Goal: Information Seeking & Learning: Learn about a topic

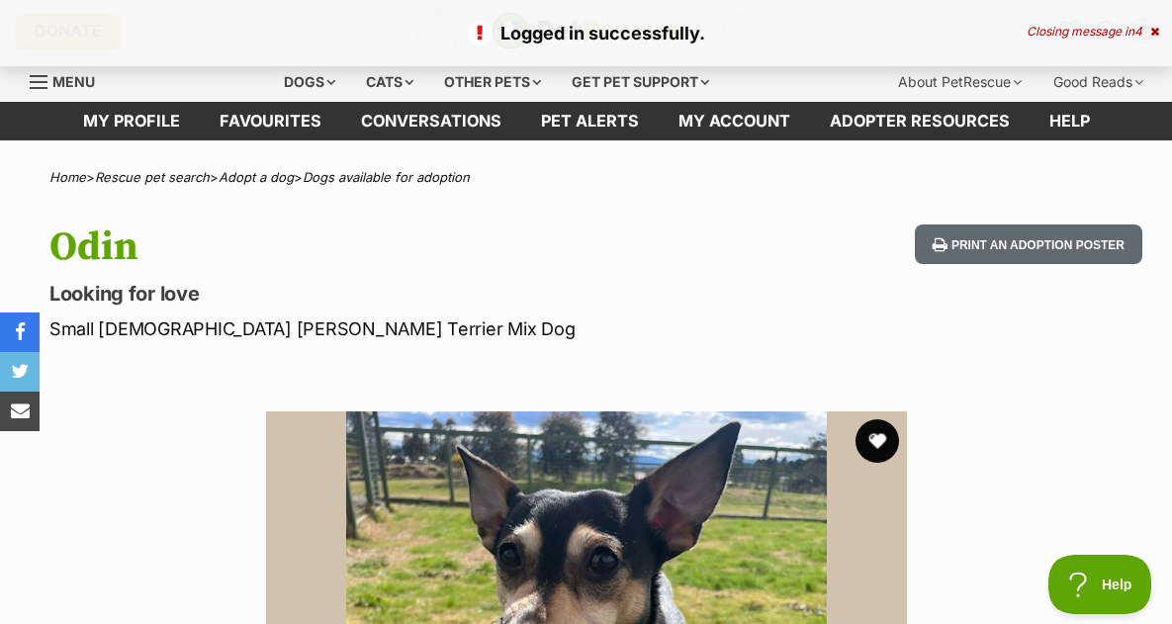
click at [875, 442] on button "favourite" at bounding box center [877, 441] width 44 height 44
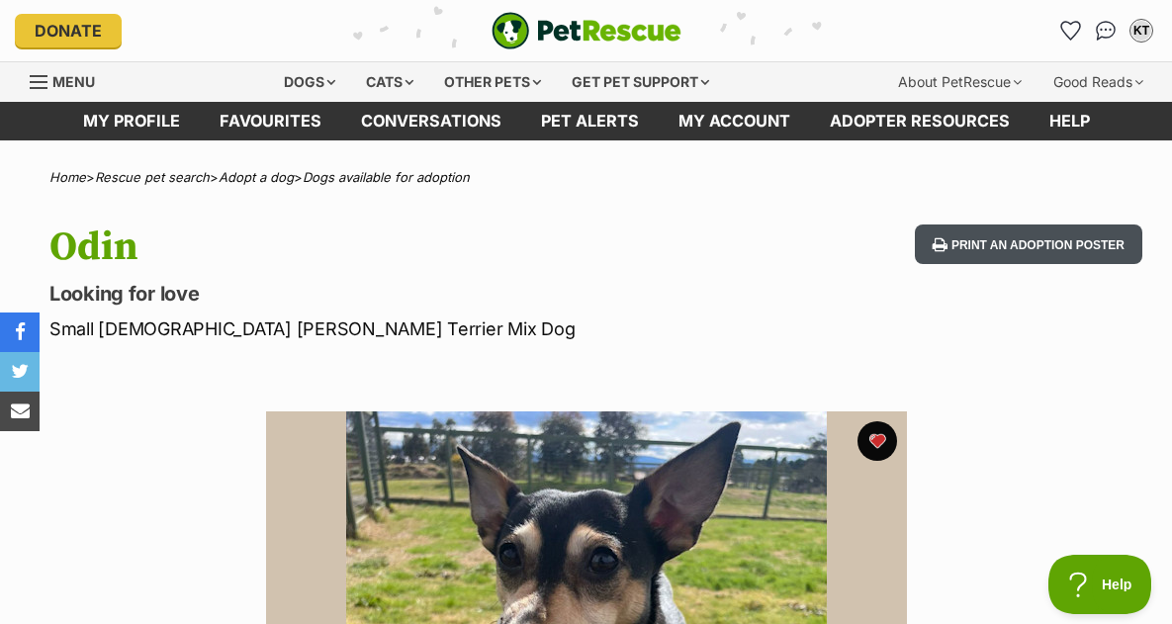
click at [982, 240] on button "Print an adoption poster" at bounding box center [1028, 244] width 227 height 41
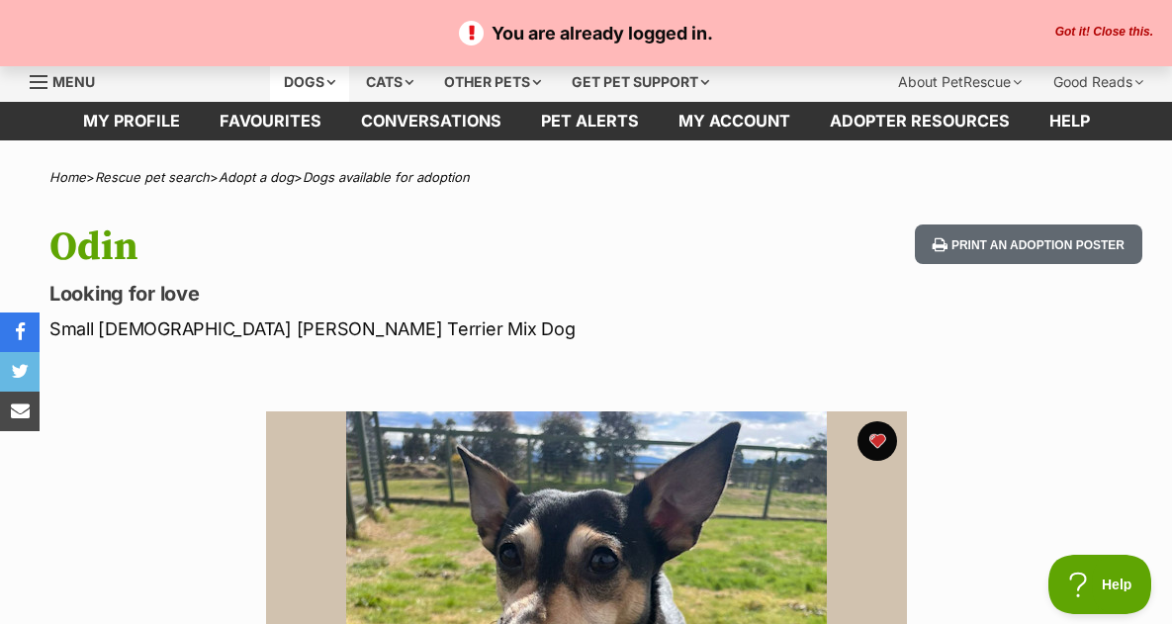
click at [349, 83] on div "Dogs" at bounding box center [309, 82] width 79 height 40
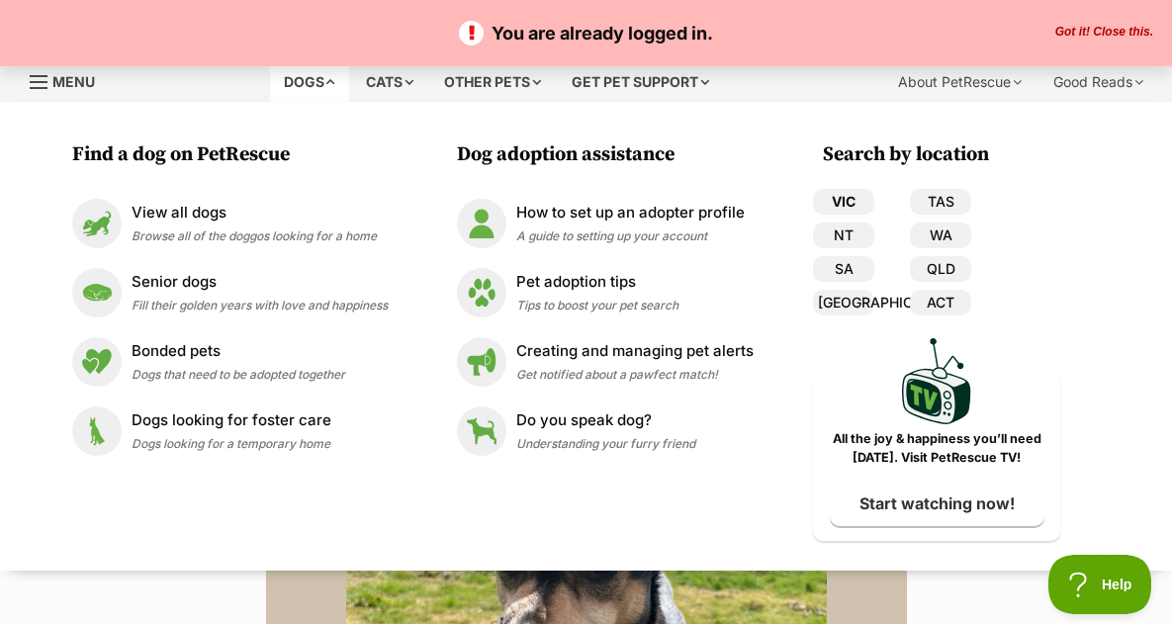
click at [844, 202] on link "VIC" at bounding box center [843, 202] width 61 height 26
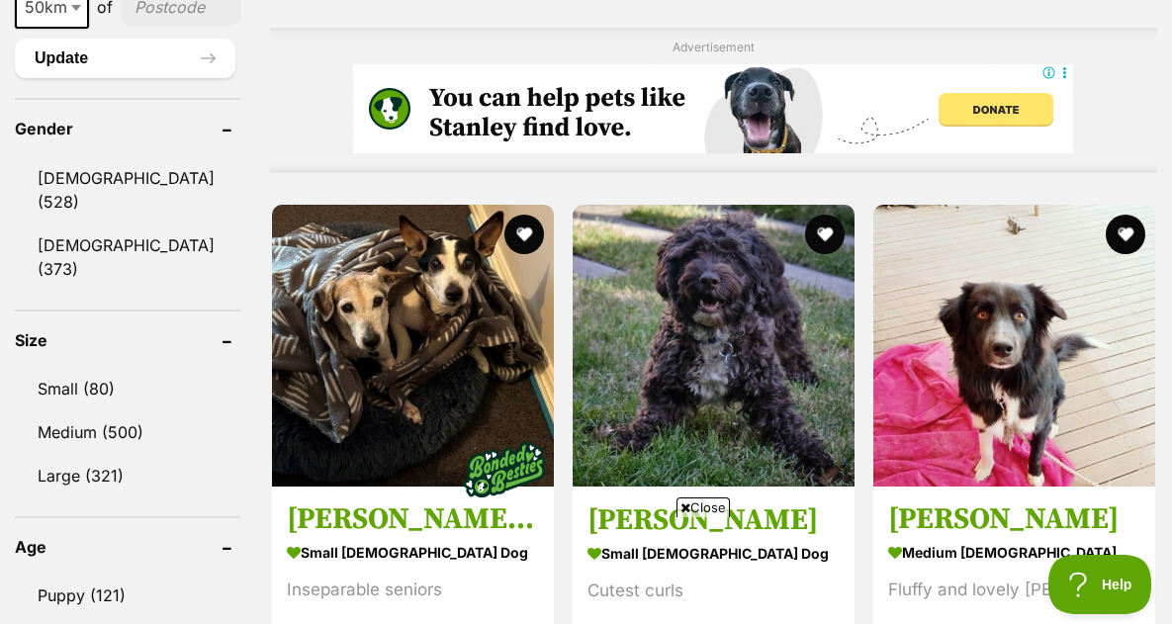
scroll to position [1681, 0]
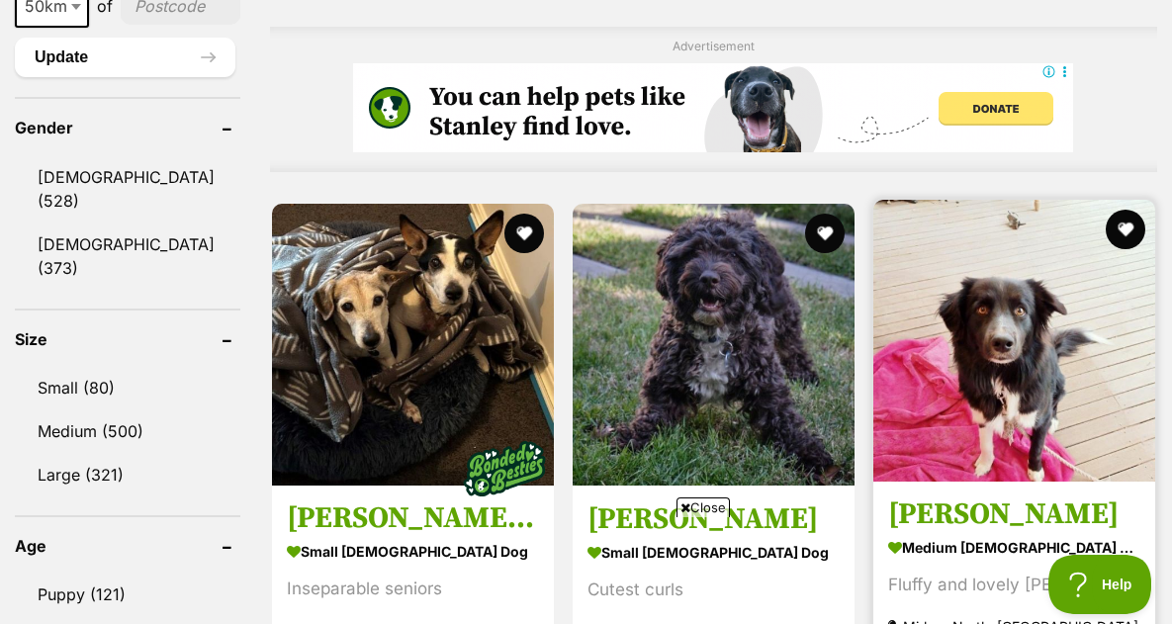
click at [1022, 362] on img at bounding box center [1014, 341] width 282 height 282
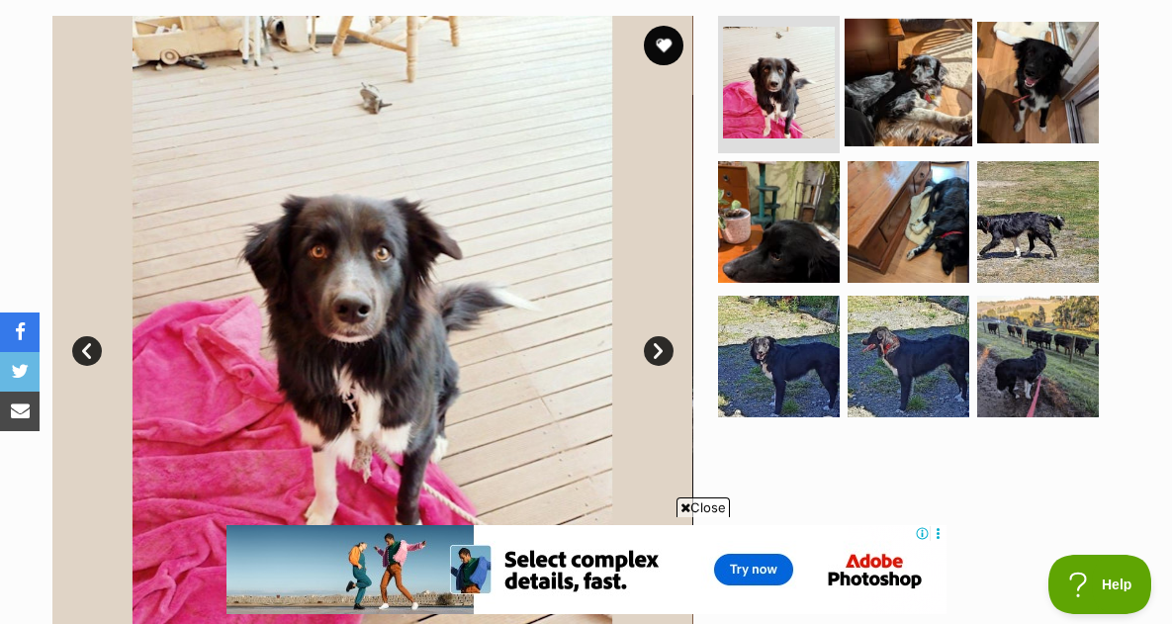
click at [907, 103] on img at bounding box center [908, 82] width 128 height 128
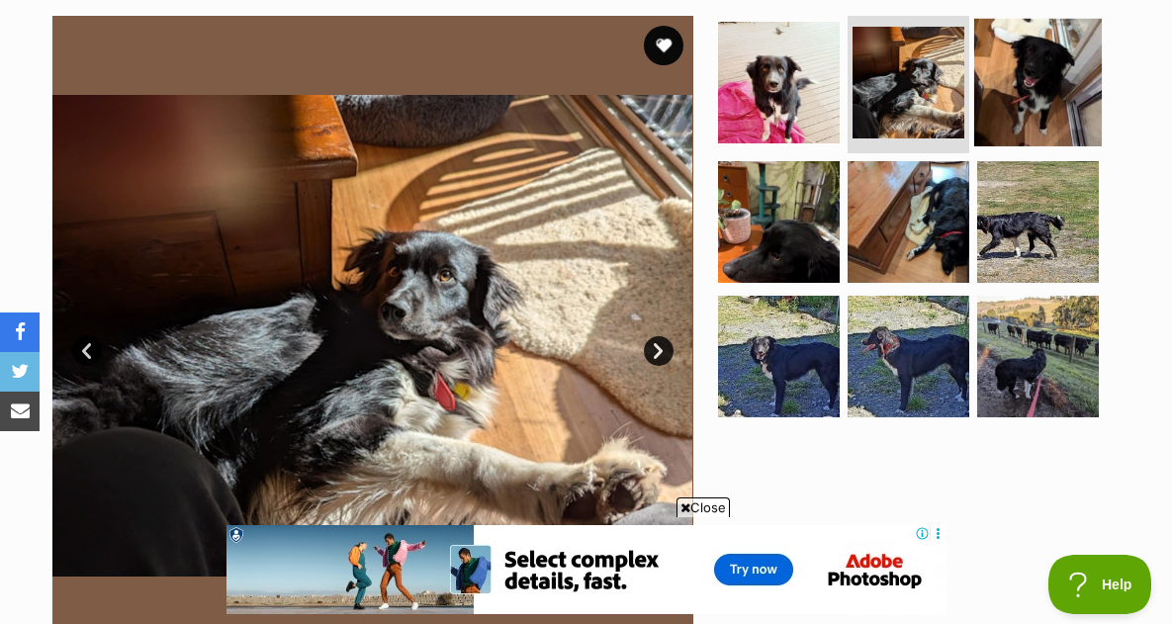
click at [1015, 96] on img at bounding box center [1038, 82] width 128 height 128
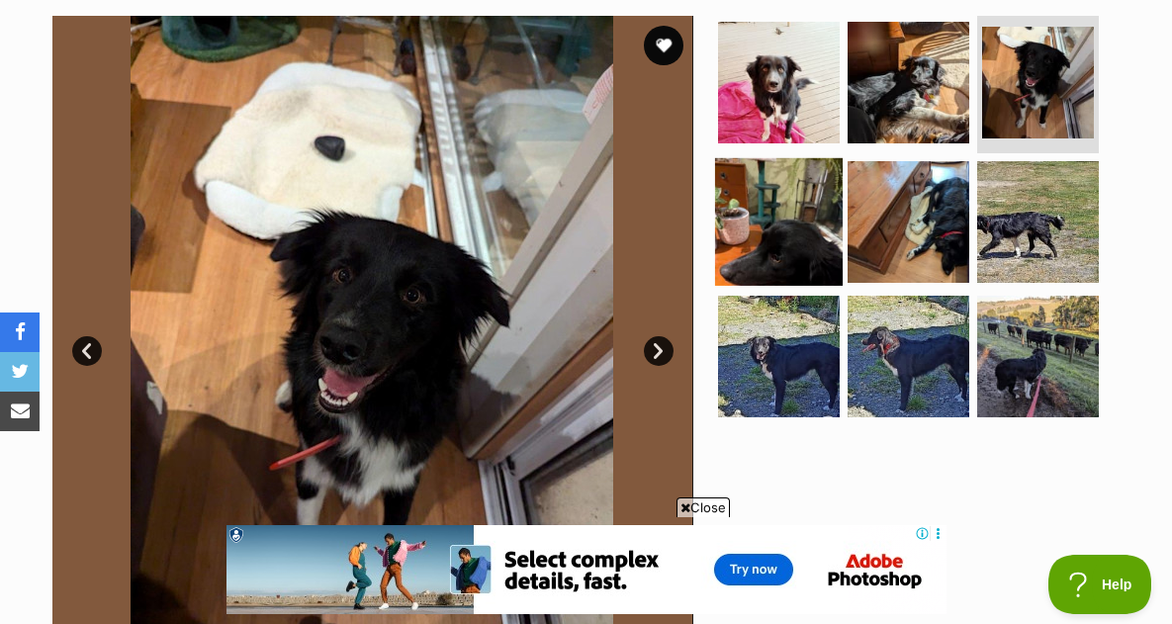
click at [766, 210] on img at bounding box center [779, 222] width 128 height 128
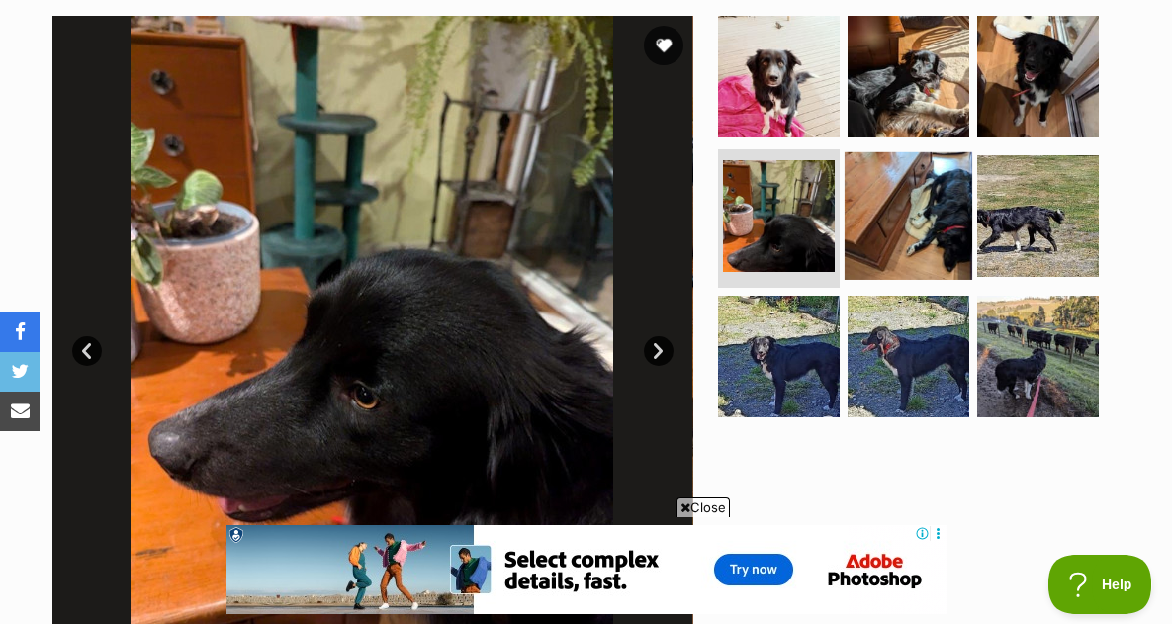
click at [916, 216] on img at bounding box center [908, 216] width 128 height 128
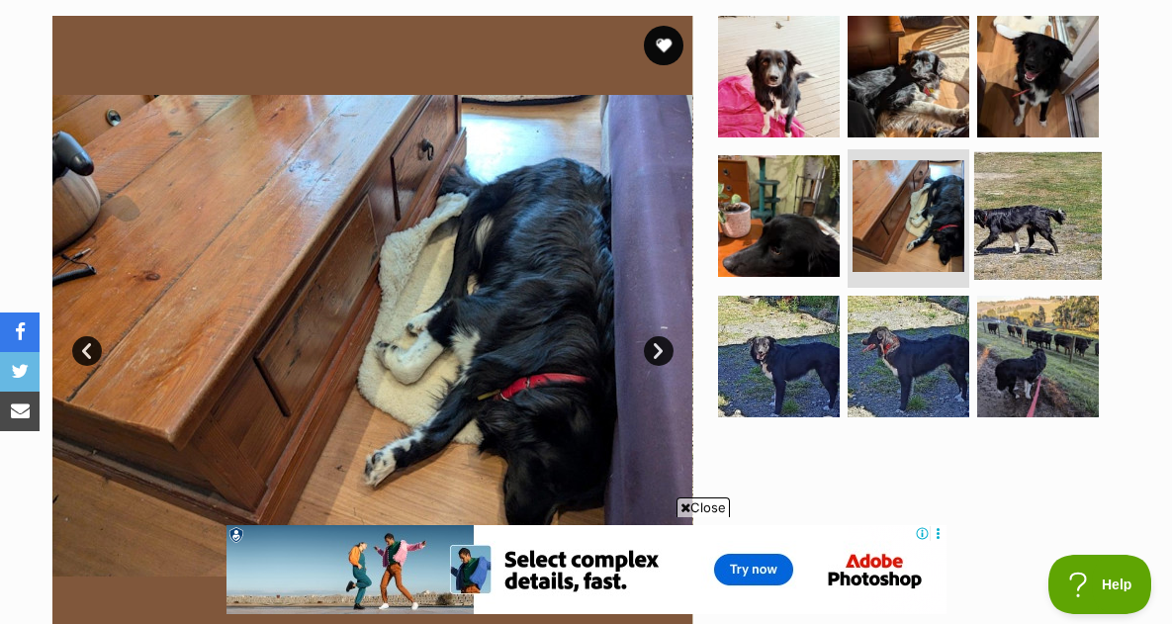
click at [1014, 217] on img at bounding box center [1038, 216] width 128 height 128
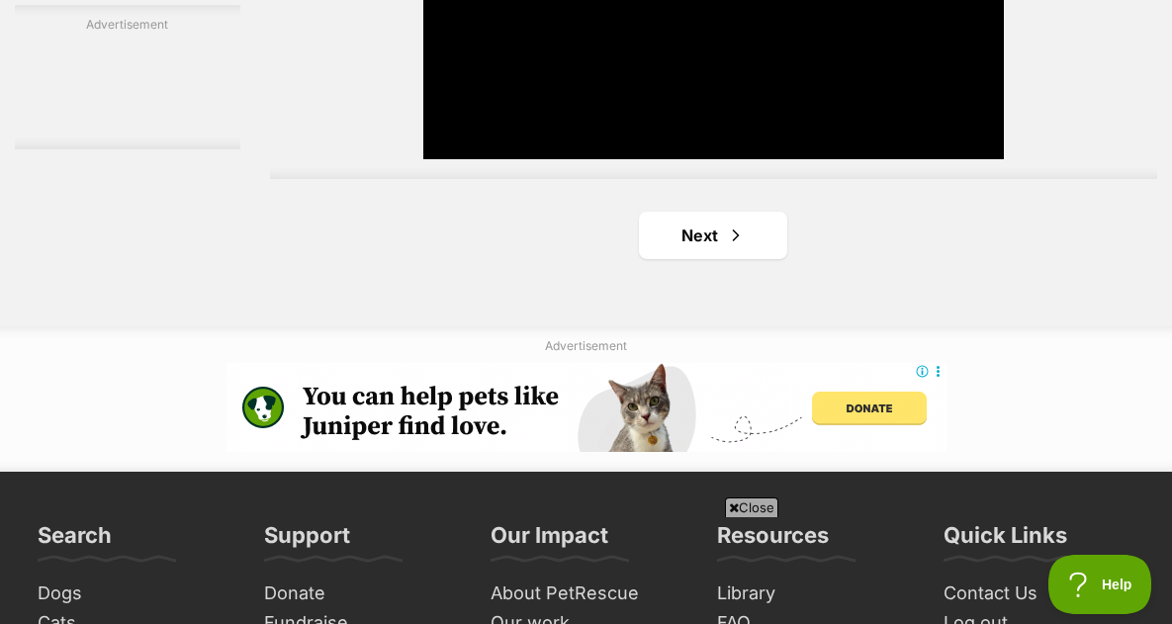
scroll to position [4844, 0]
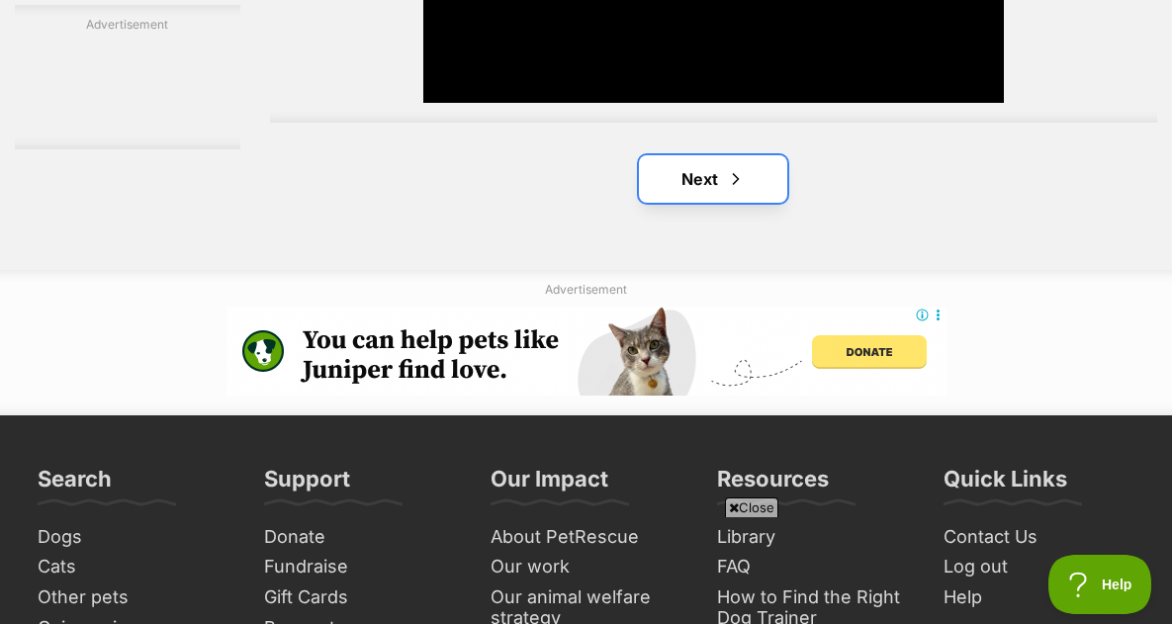
click at [705, 155] on link "Next" at bounding box center [713, 178] width 148 height 47
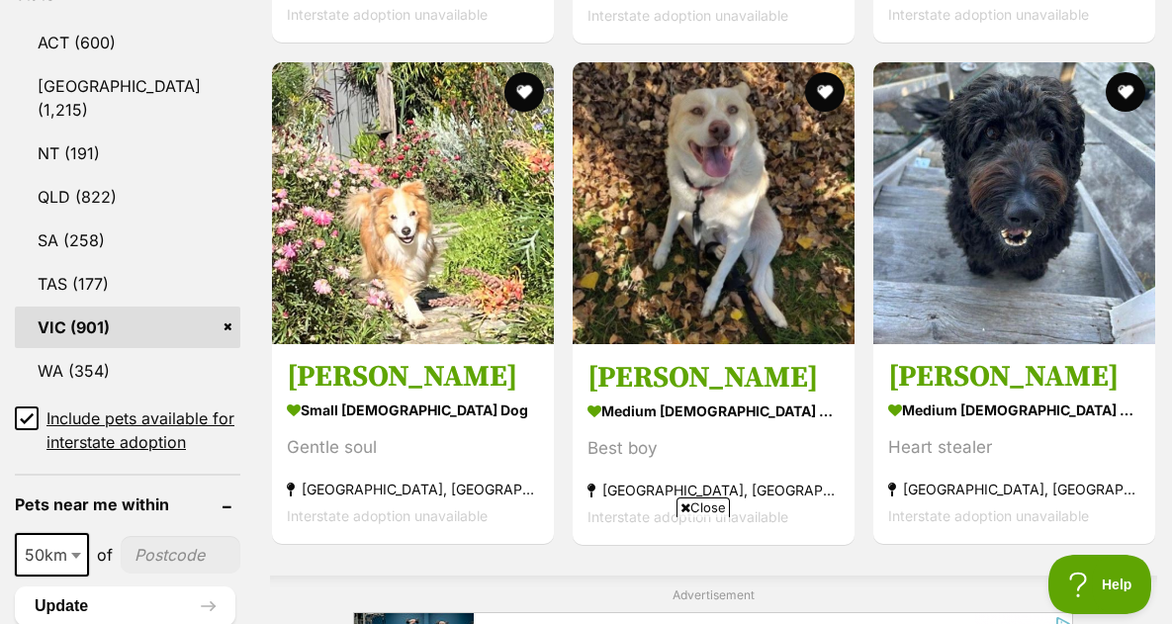
scroll to position [1186, 0]
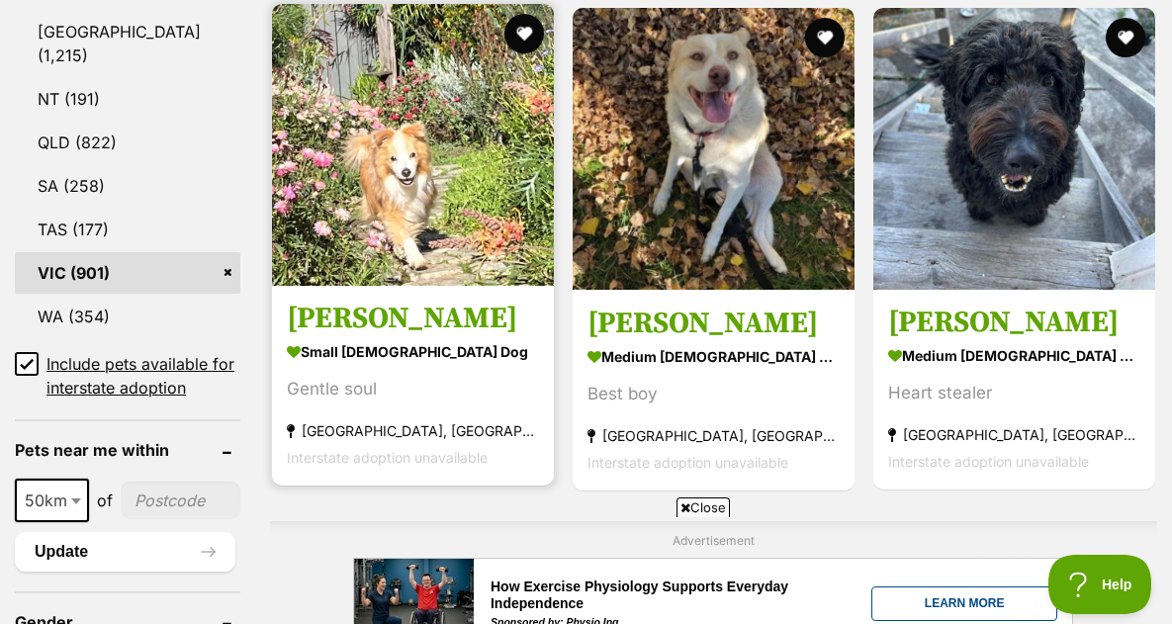
click at [416, 300] on h3 "Max Quinnell" at bounding box center [413, 319] width 252 height 38
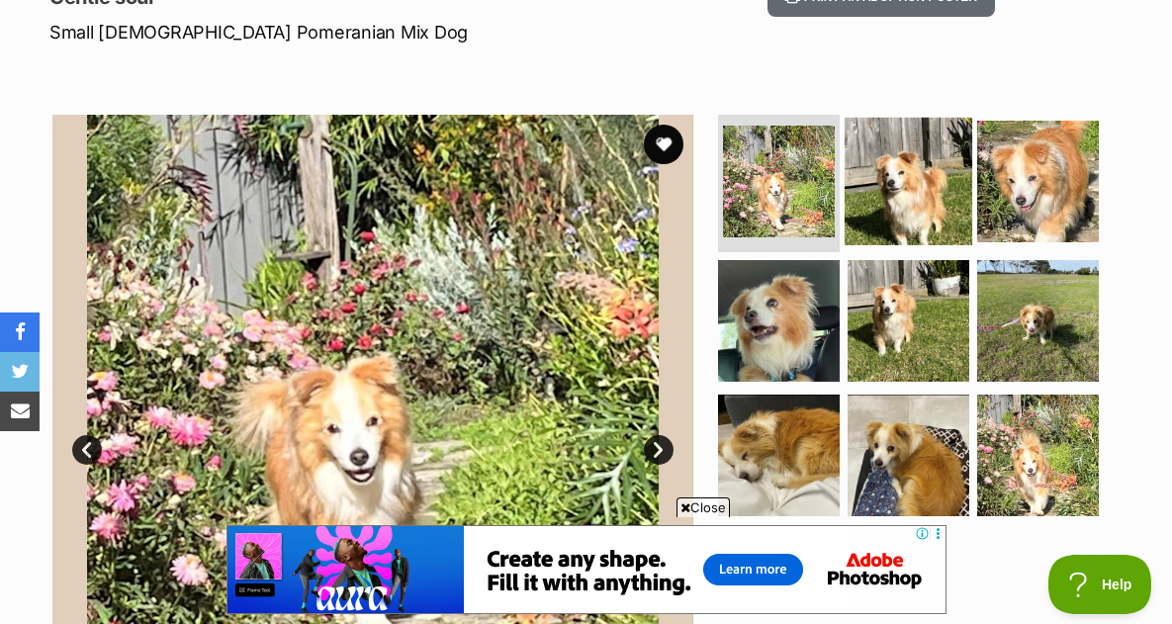
click at [906, 202] on img at bounding box center [908, 181] width 128 height 128
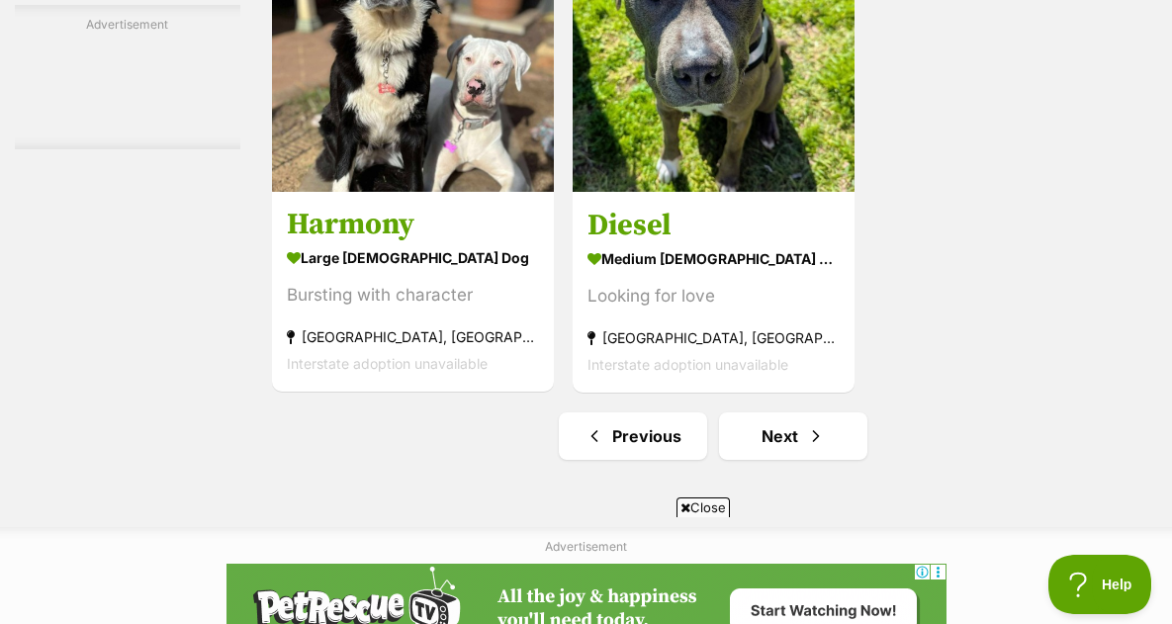
scroll to position [4449, 0]
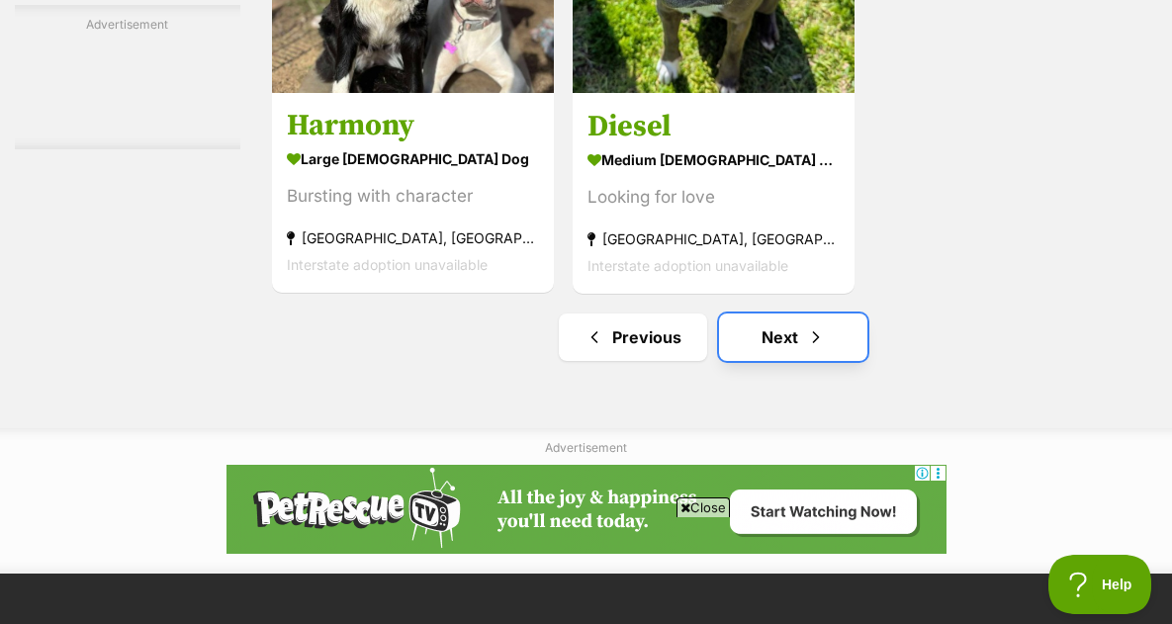
click at [782, 313] on link "Next" at bounding box center [793, 336] width 148 height 47
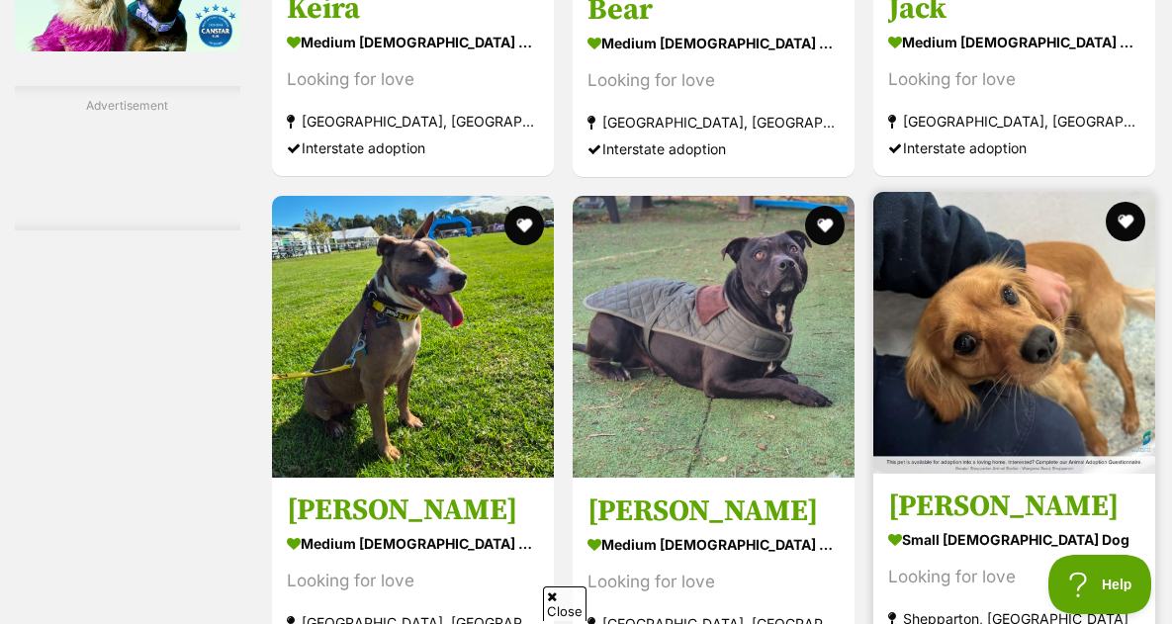
click at [1031, 392] on img at bounding box center [1014, 333] width 282 height 282
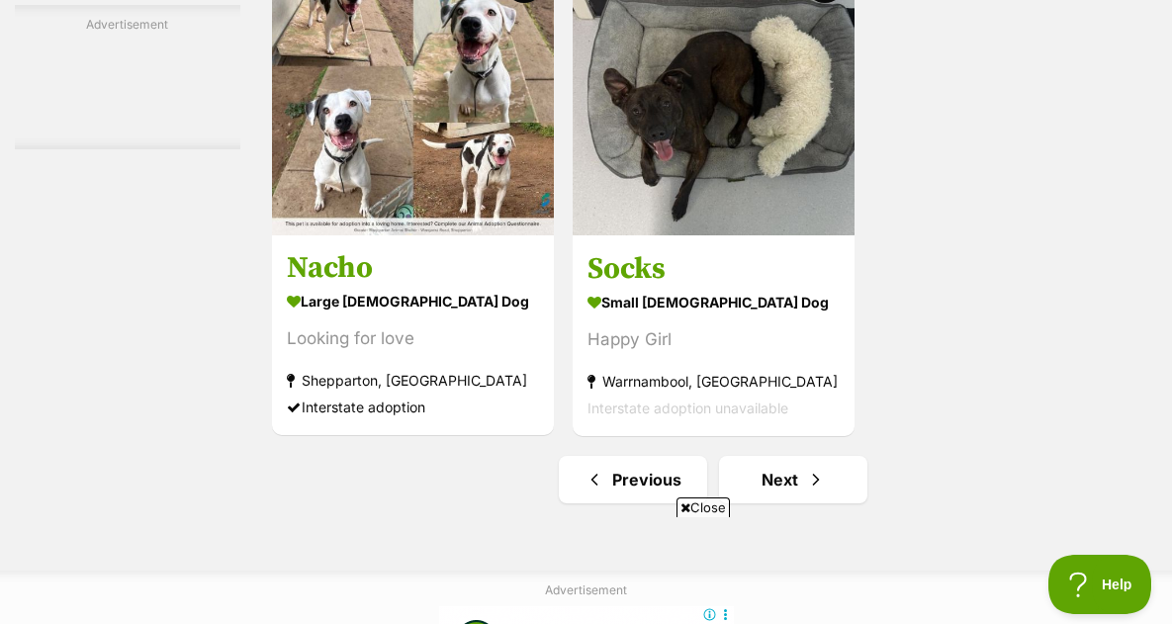
scroll to position [4548, 0]
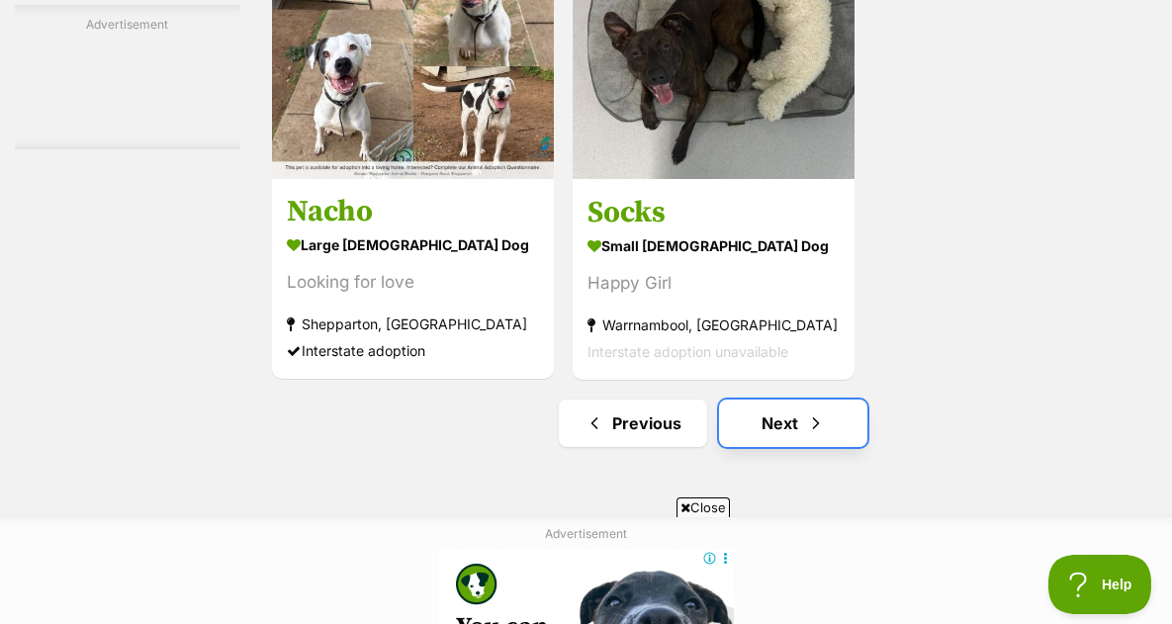
click at [796, 399] on link "Next" at bounding box center [793, 422] width 148 height 47
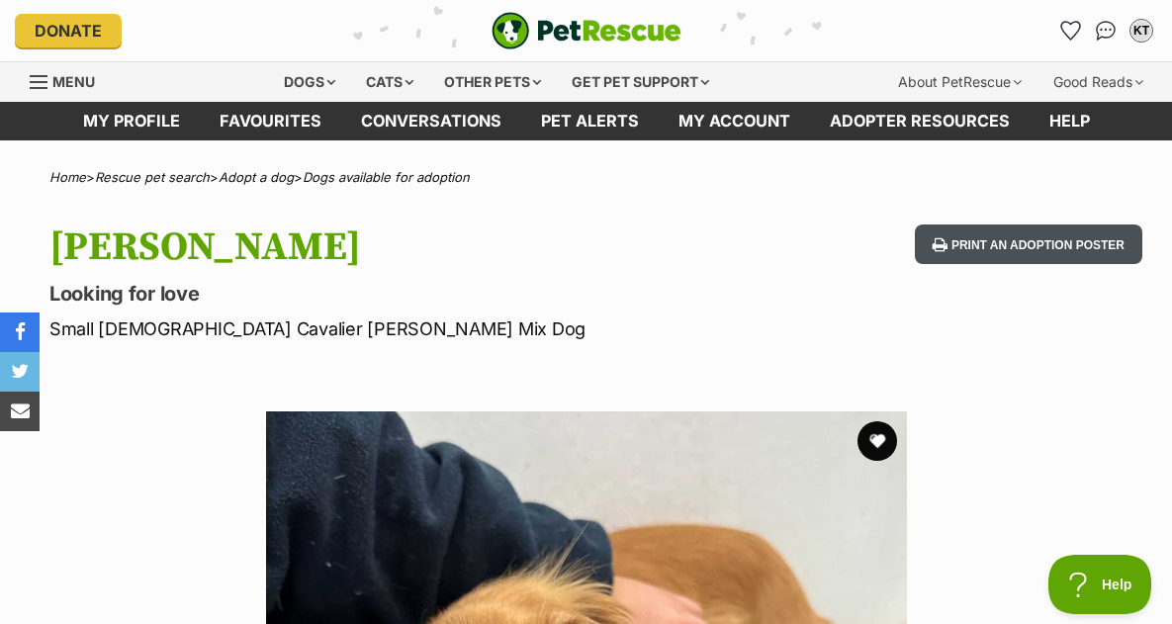
click at [1001, 247] on button "Print an adoption poster" at bounding box center [1028, 244] width 227 height 41
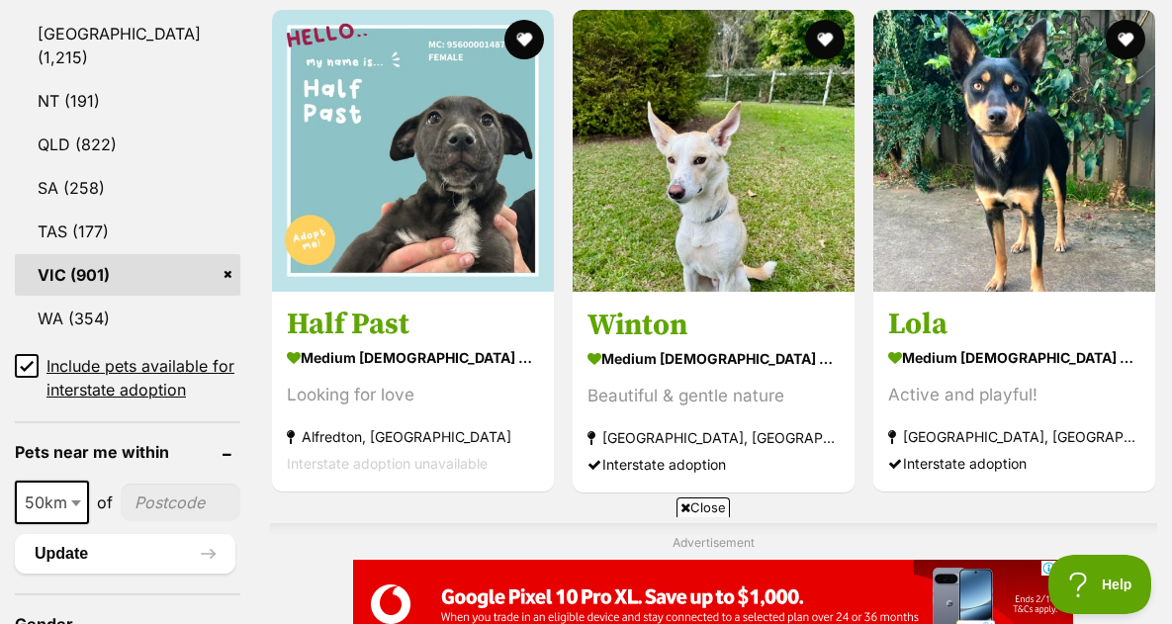
scroll to position [1186, 0]
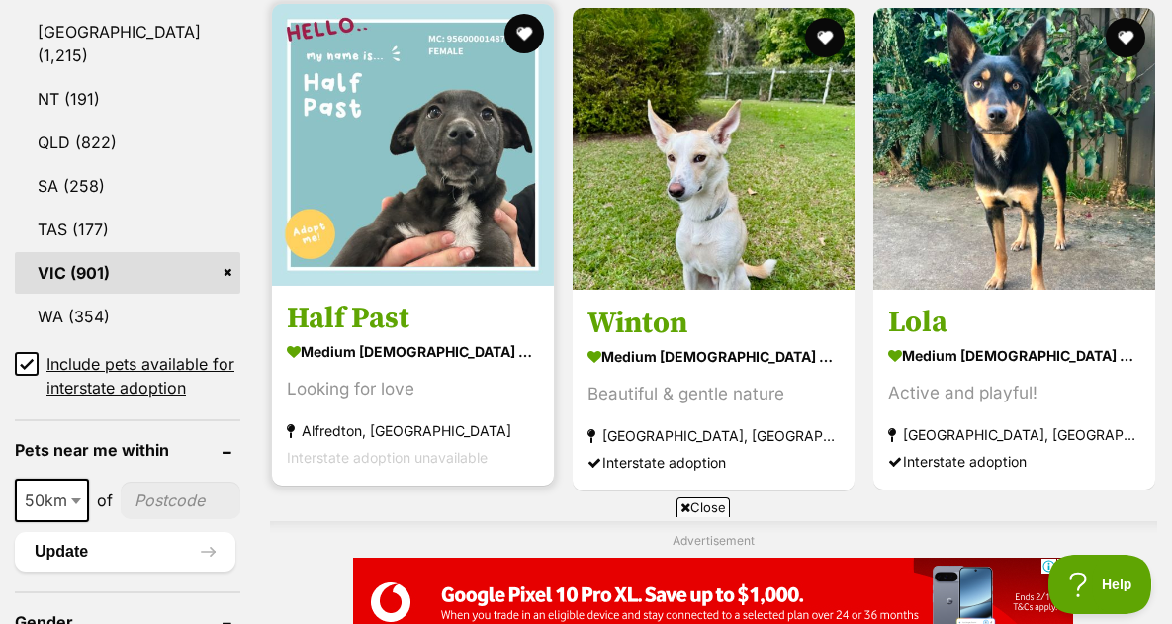
click at [373, 182] on img at bounding box center [413, 145] width 282 height 282
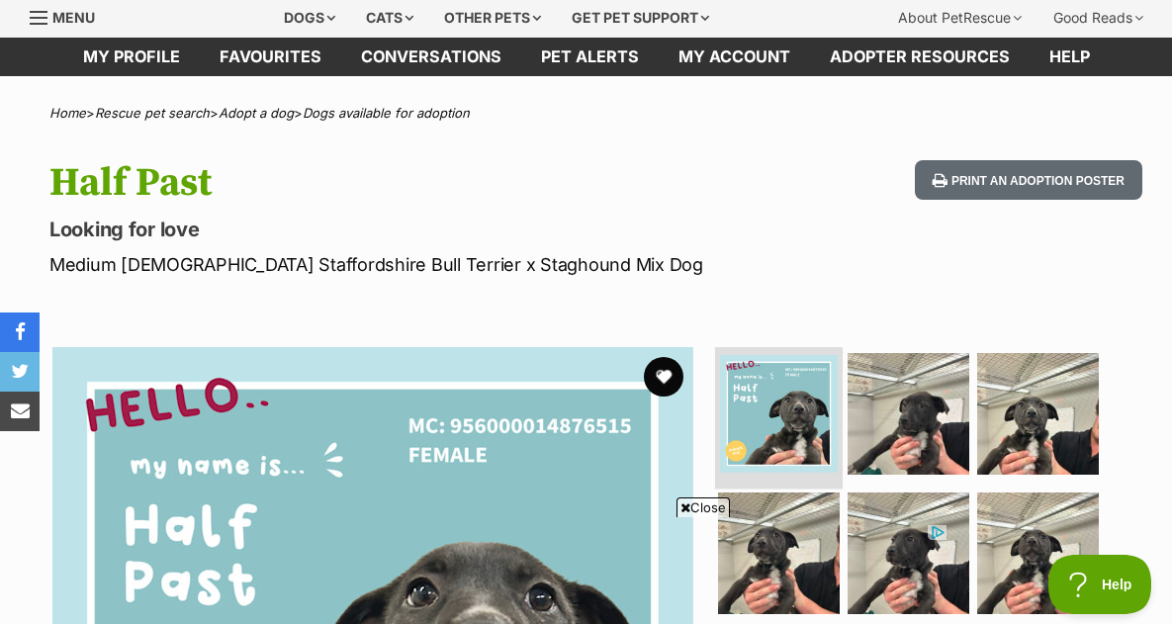
scroll to position [297, 0]
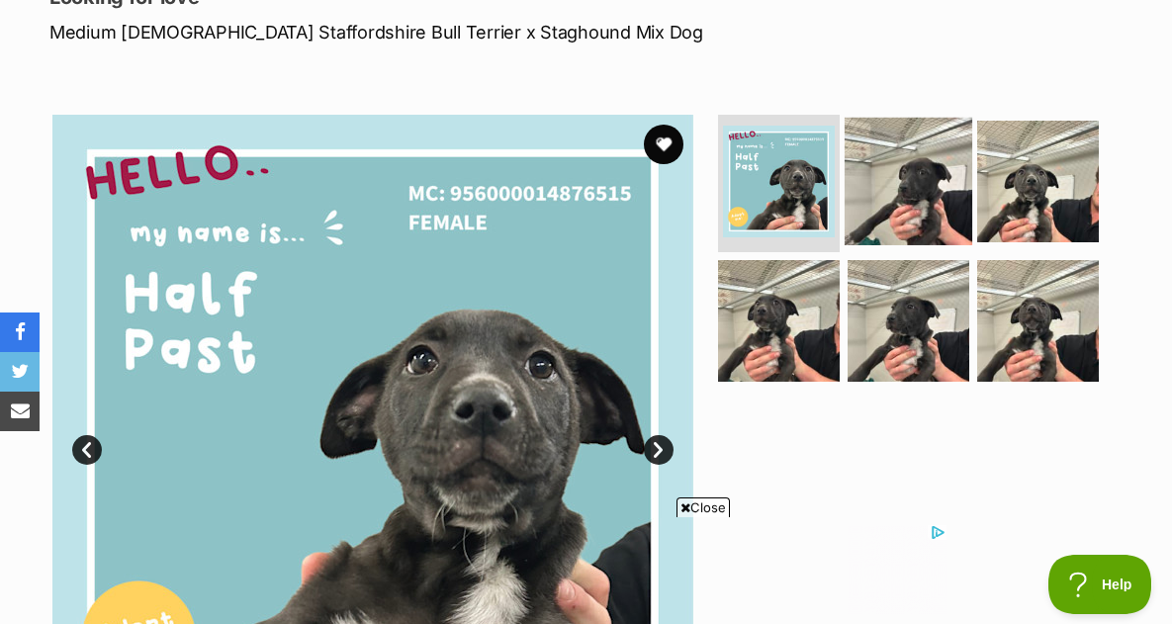
click at [889, 200] on img at bounding box center [908, 181] width 128 height 128
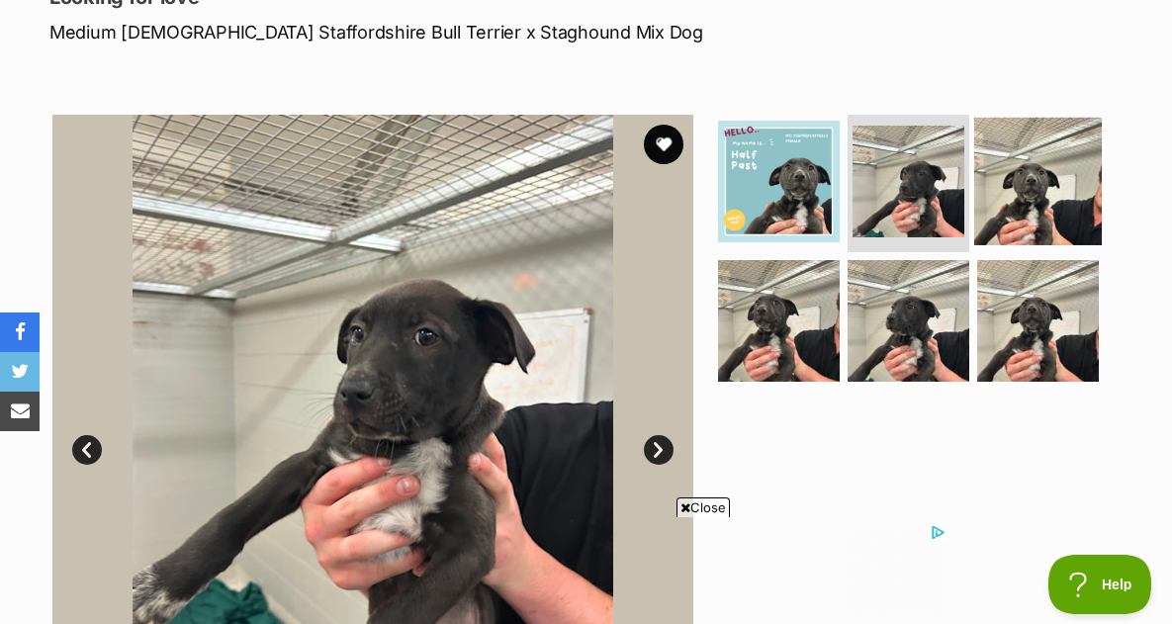
click at [1009, 196] on img at bounding box center [1038, 181] width 128 height 128
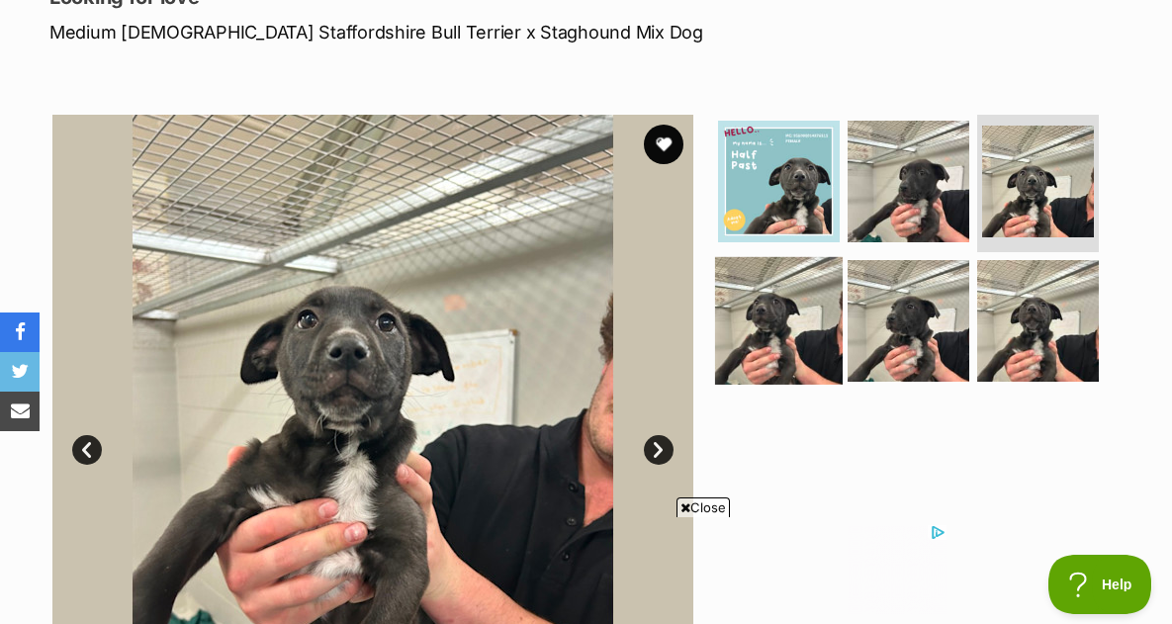
click at [769, 305] on img at bounding box center [779, 321] width 128 height 128
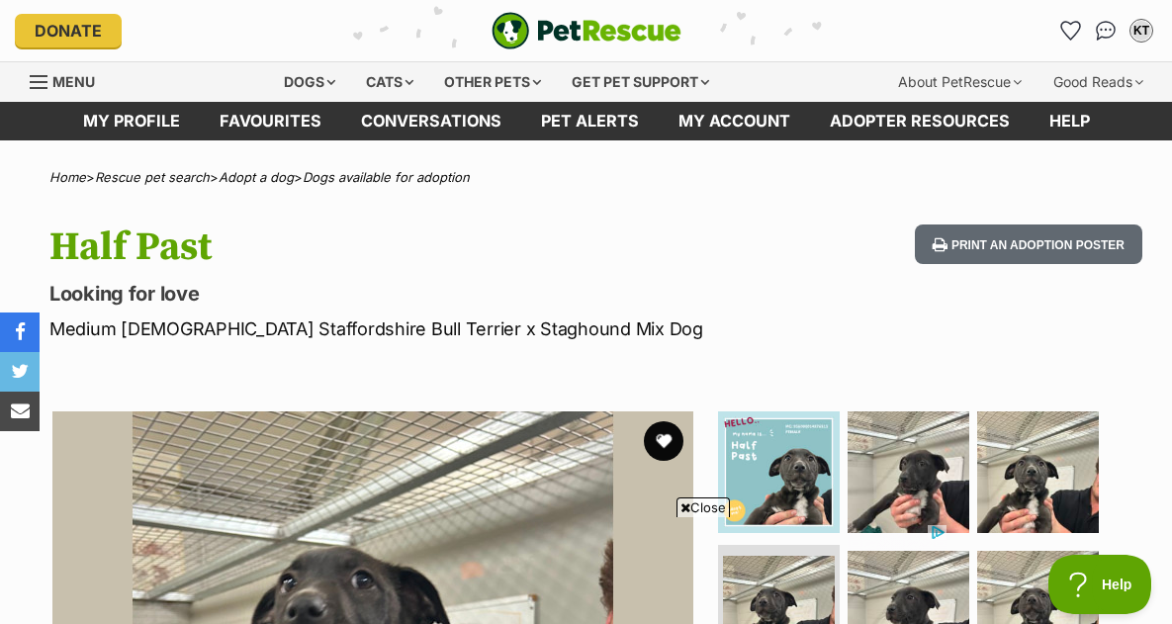
scroll to position [0, 0]
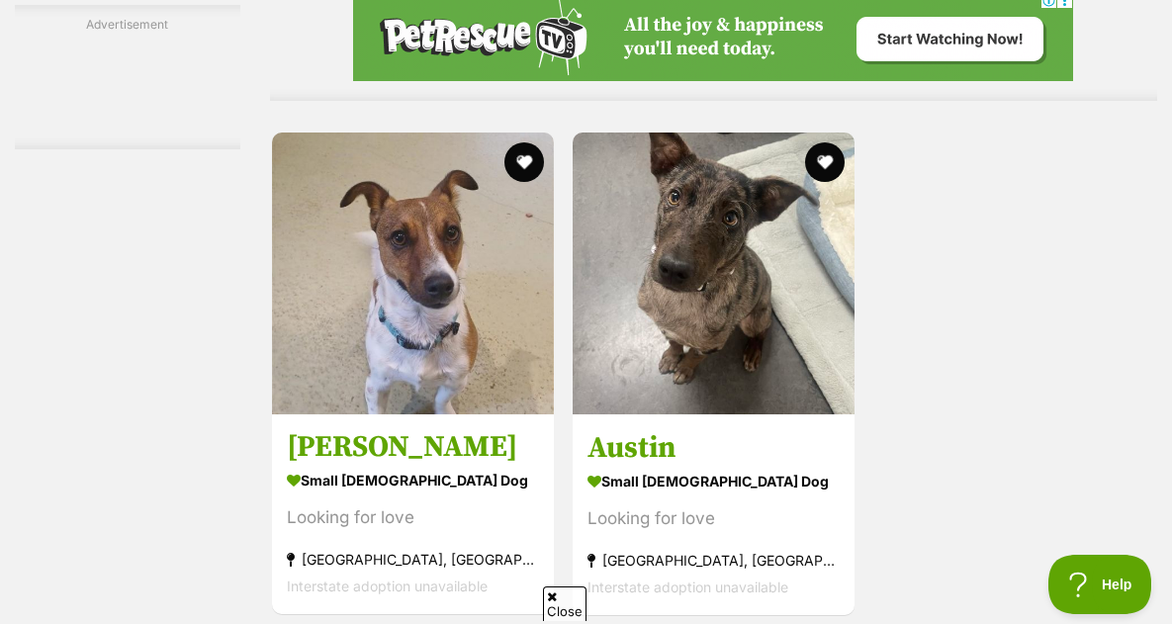
scroll to position [4152, 0]
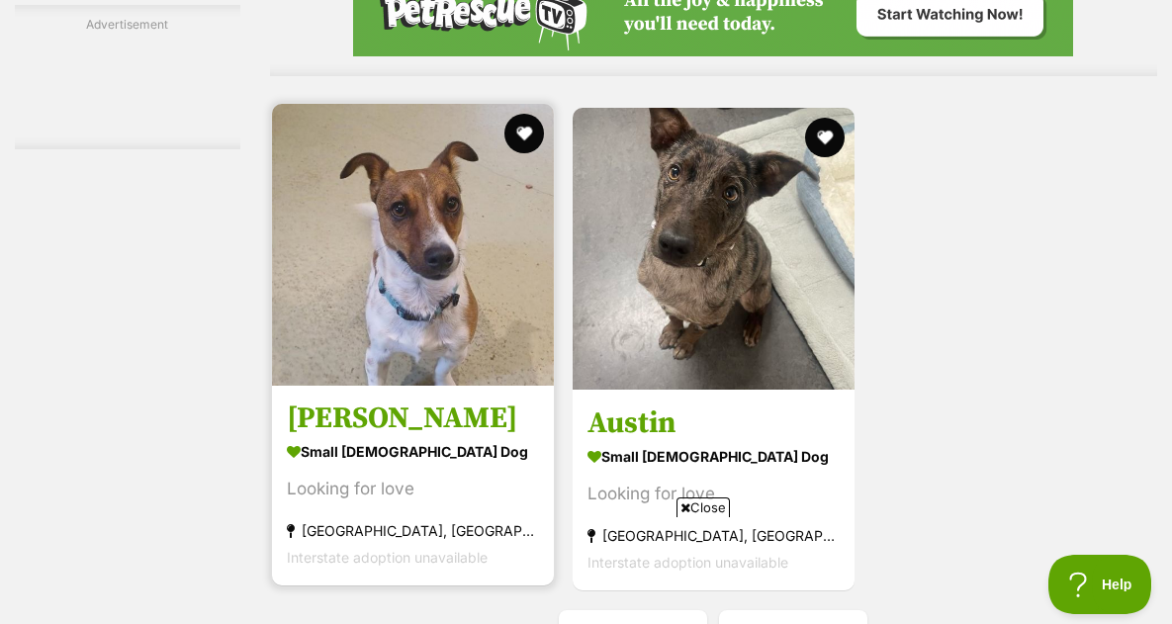
click at [441, 266] on img at bounding box center [413, 245] width 282 height 282
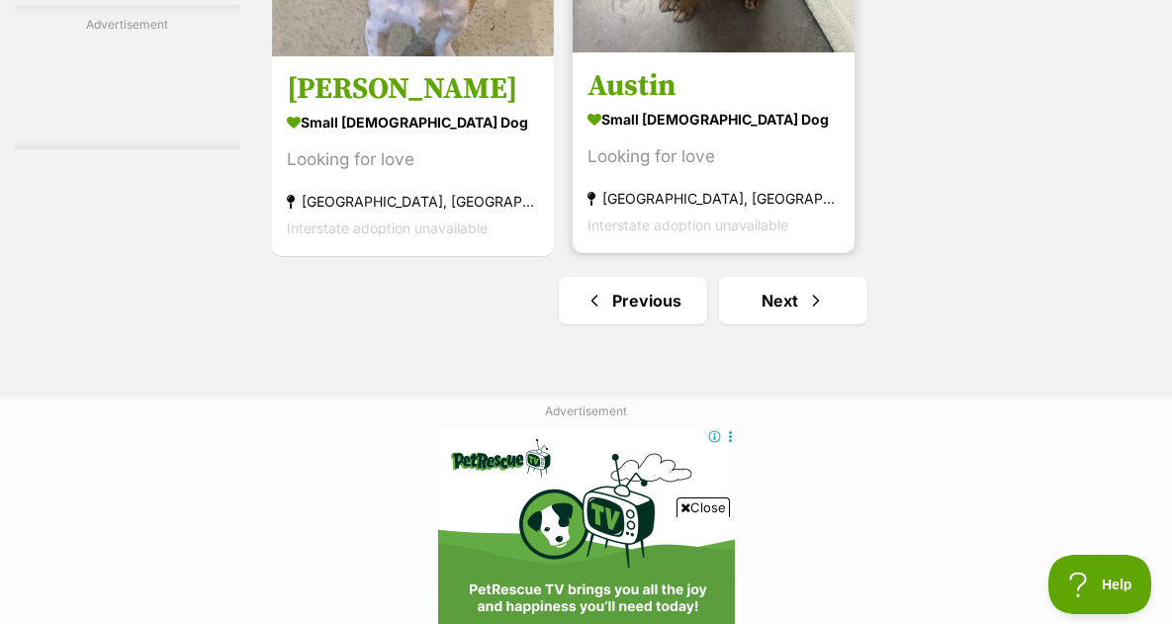
scroll to position [4548, 0]
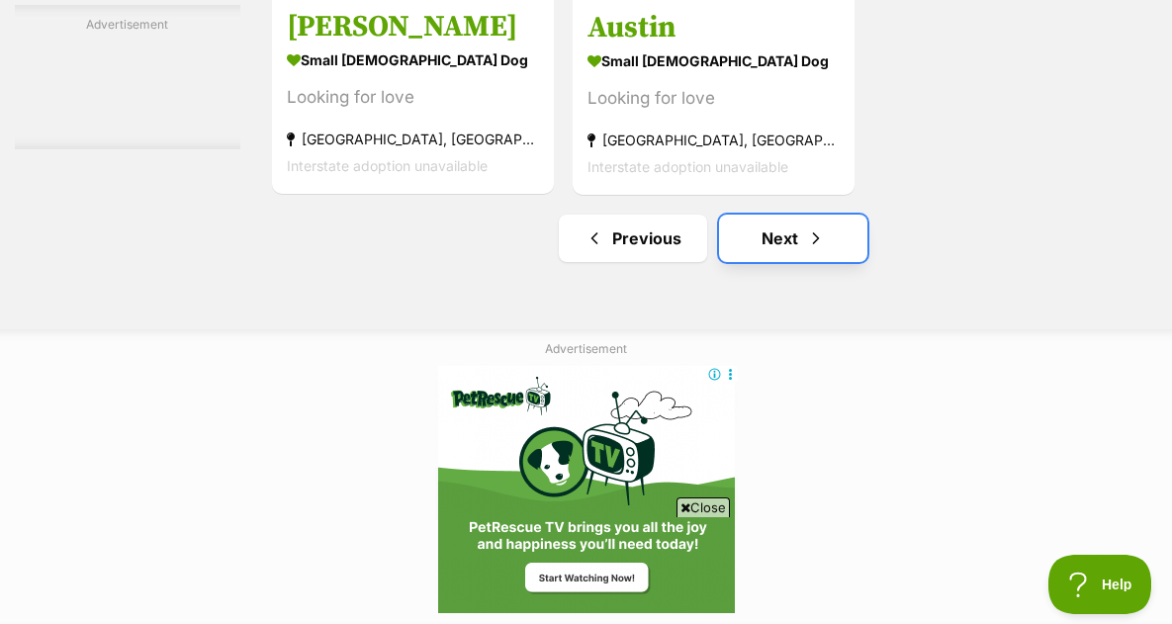
click at [770, 215] on link "Next" at bounding box center [793, 238] width 148 height 47
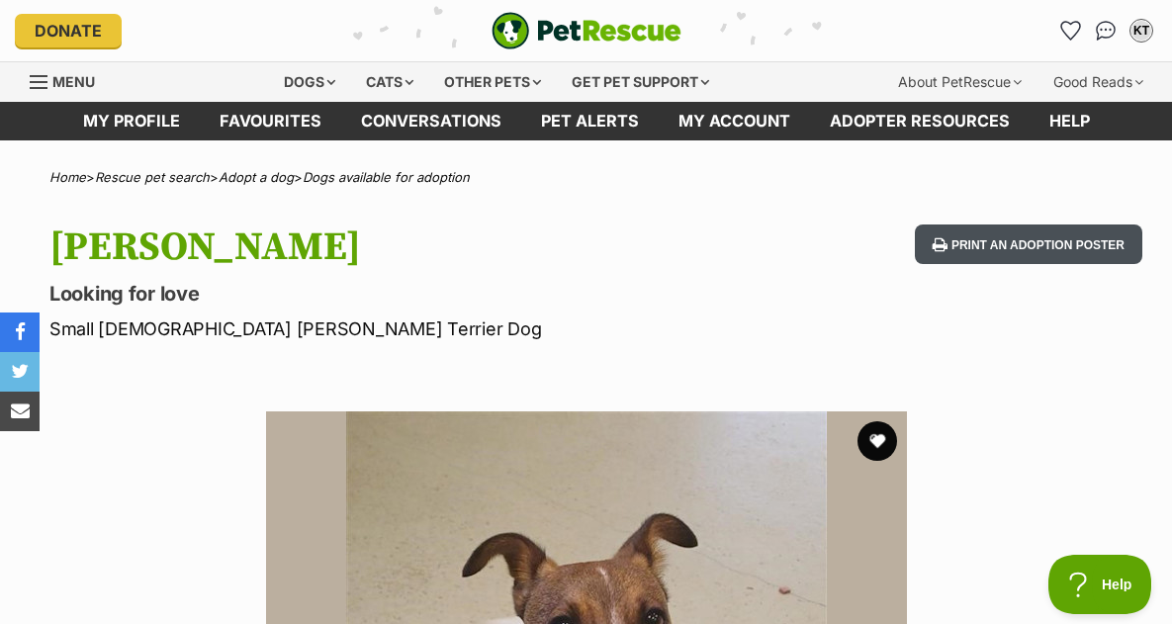
click at [993, 234] on button "Print an adoption poster" at bounding box center [1028, 244] width 227 height 41
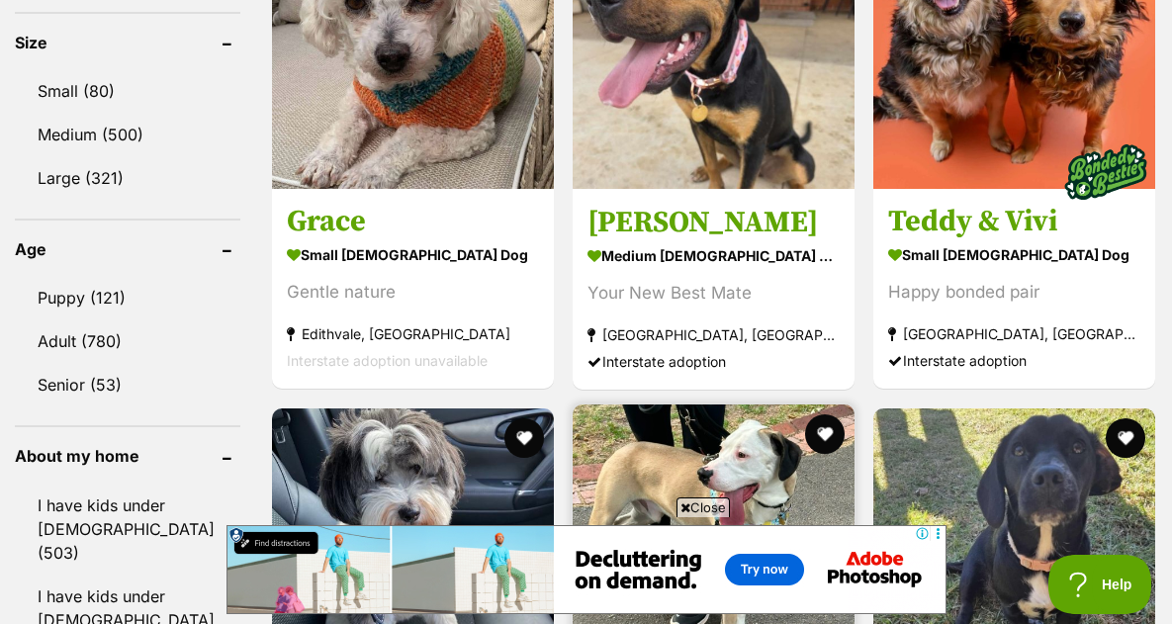
scroll to position [2274, 0]
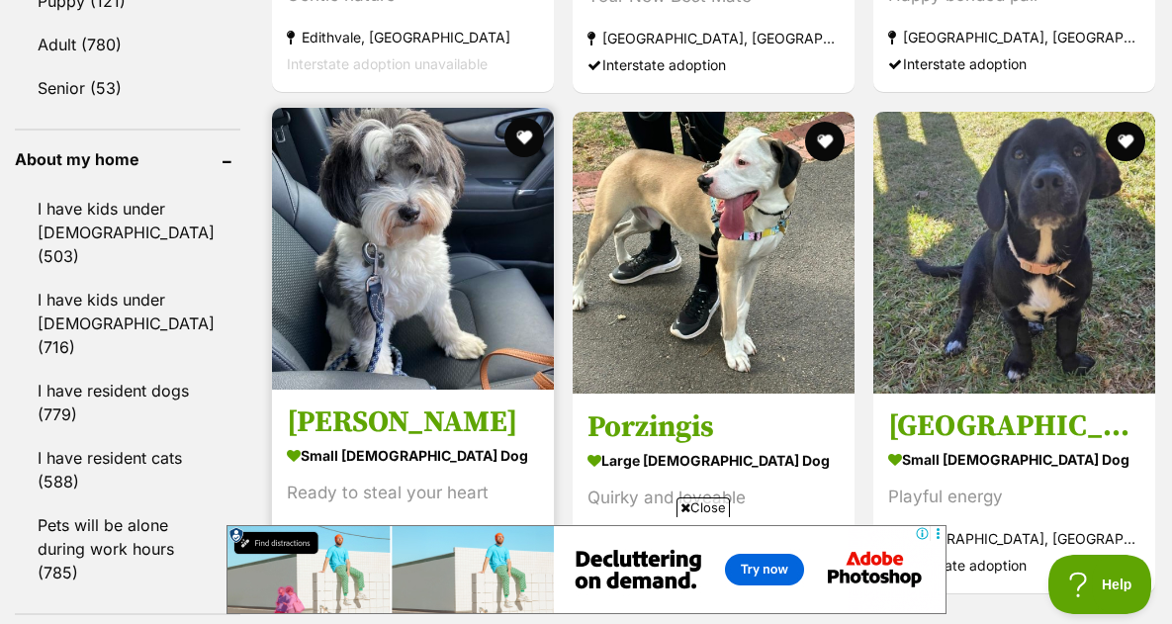
click at [369, 345] on img at bounding box center [413, 249] width 282 height 282
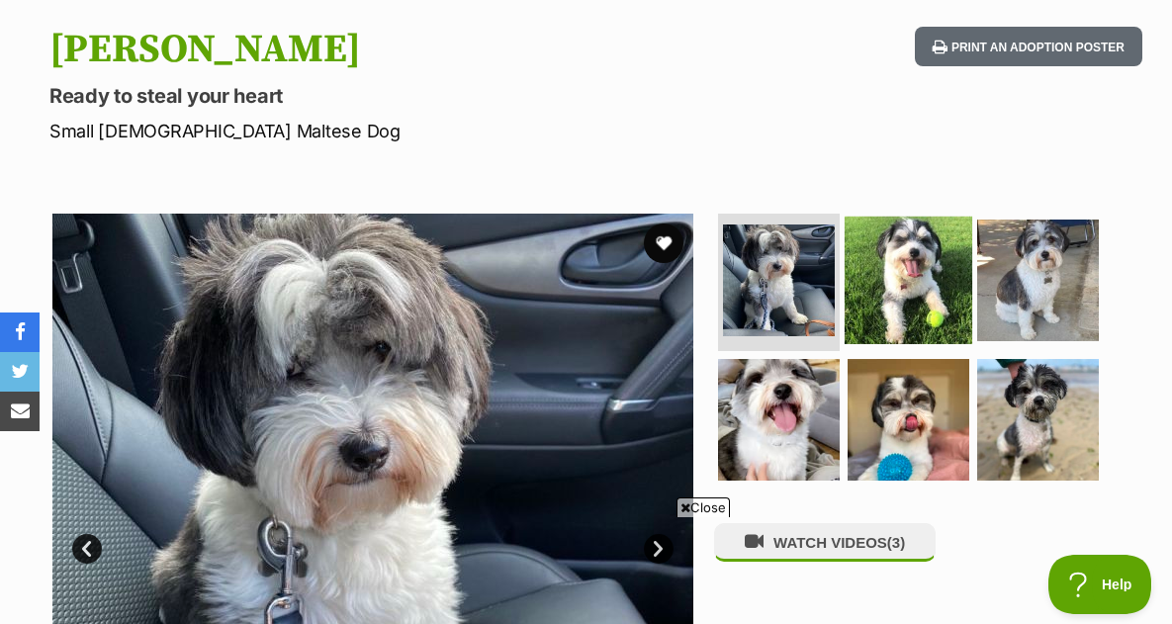
click at [912, 309] on img at bounding box center [908, 280] width 128 height 128
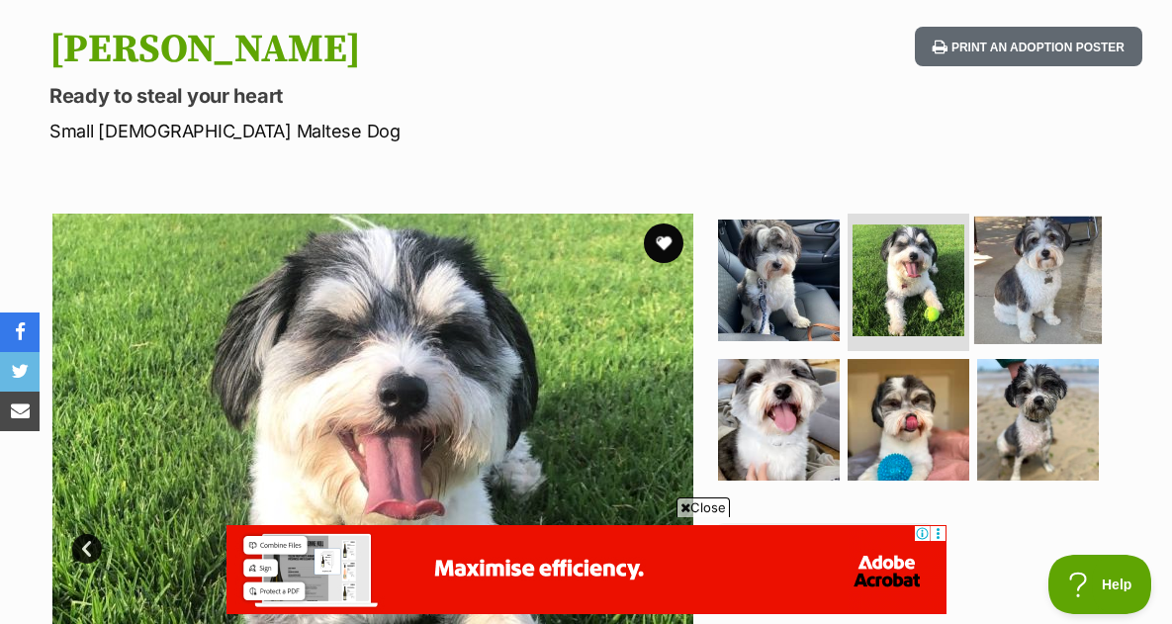
click at [1021, 290] on img at bounding box center [1038, 280] width 128 height 128
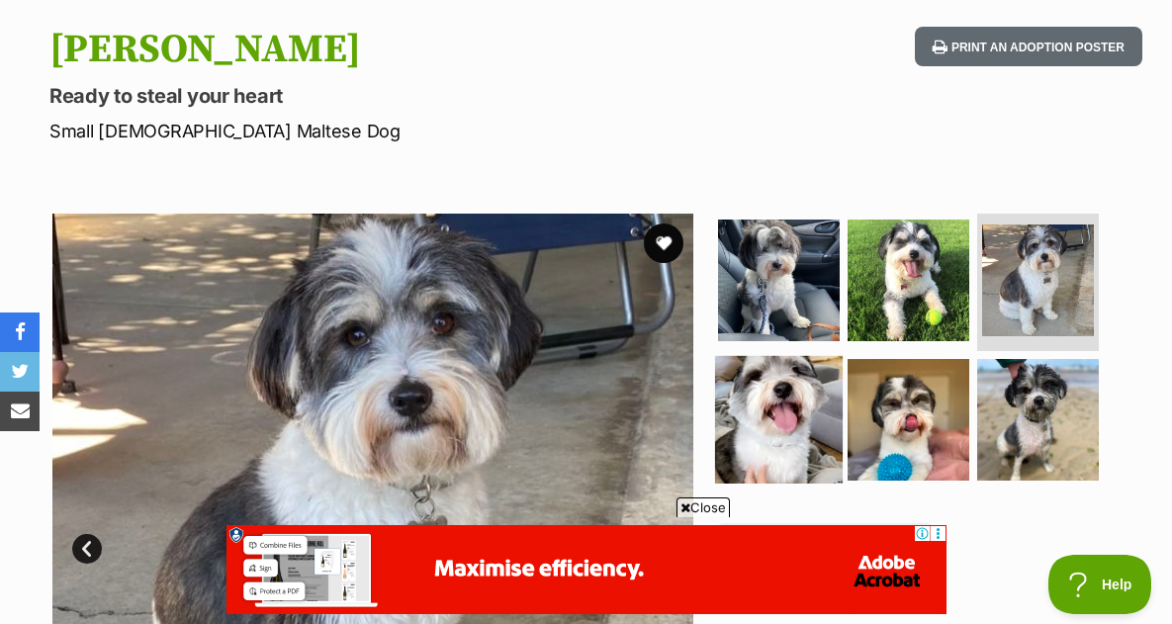
click at [756, 417] on img at bounding box center [779, 420] width 128 height 128
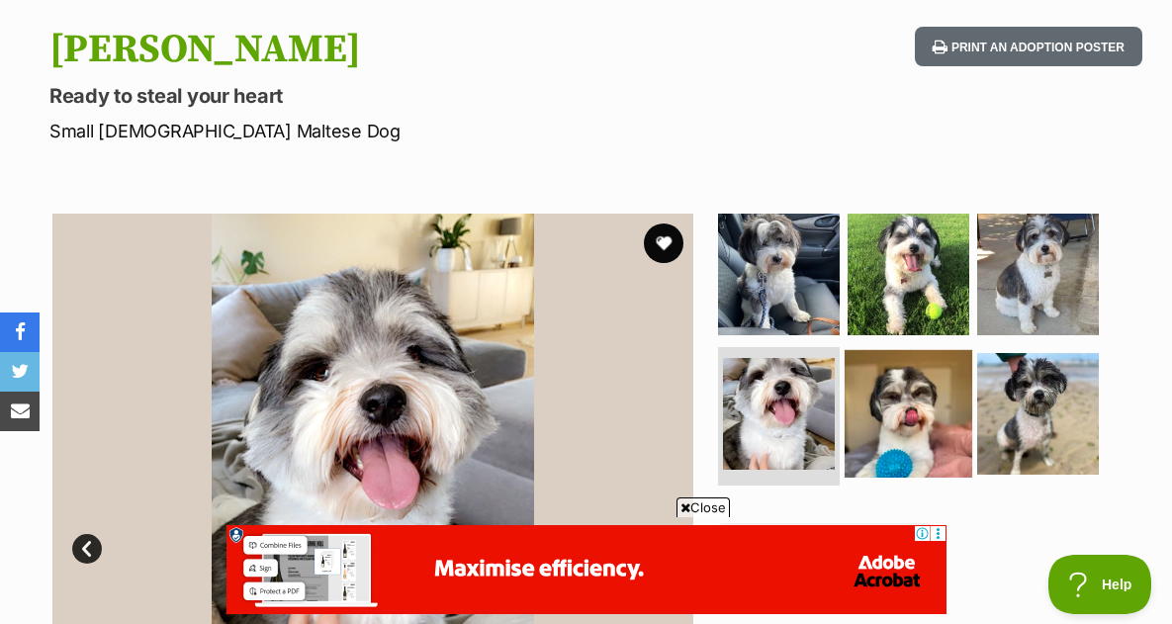
click at [878, 413] on img at bounding box center [908, 414] width 128 height 128
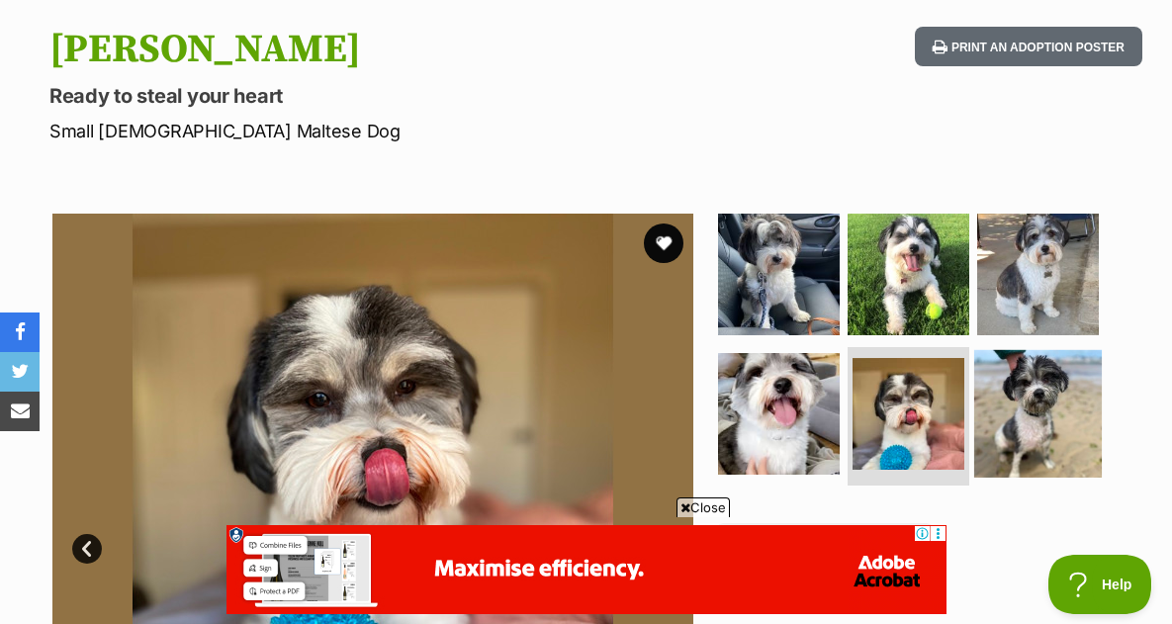
click at [1040, 409] on img at bounding box center [1038, 414] width 128 height 128
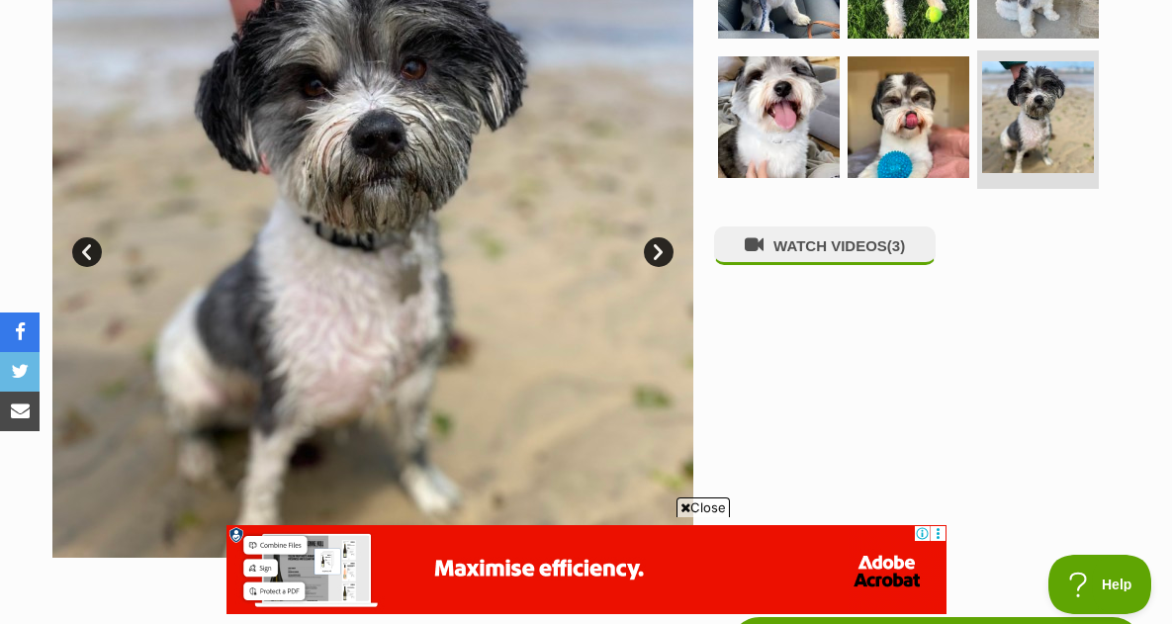
scroll to position [297, 0]
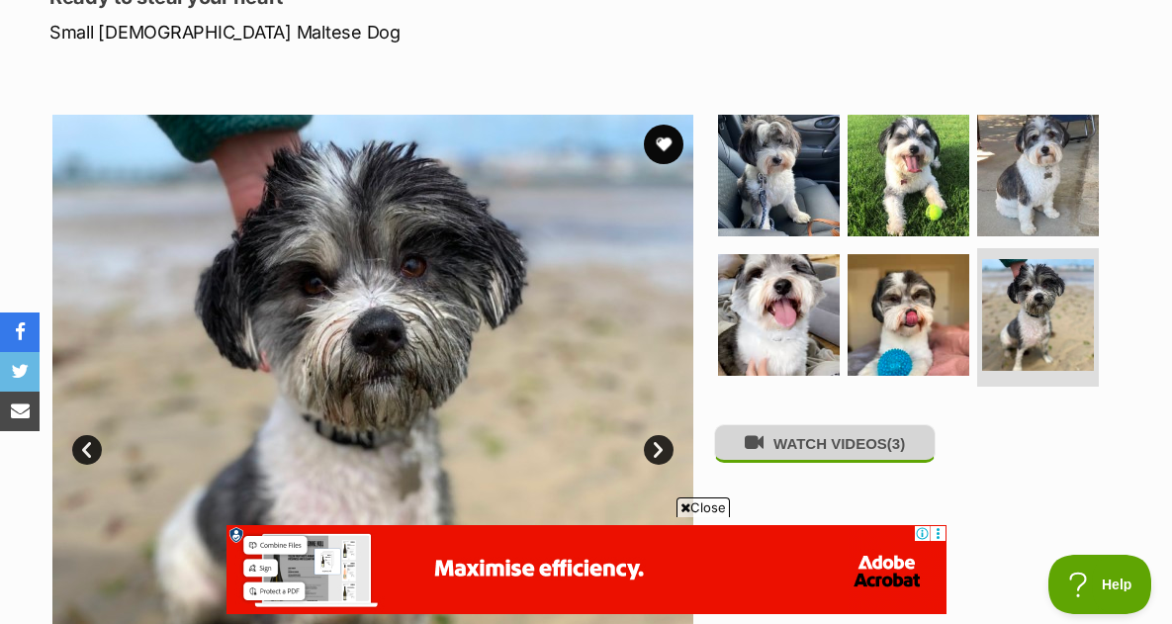
click at [866, 446] on button "WATCH VIDEOS (3)" at bounding box center [824, 443] width 221 height 39
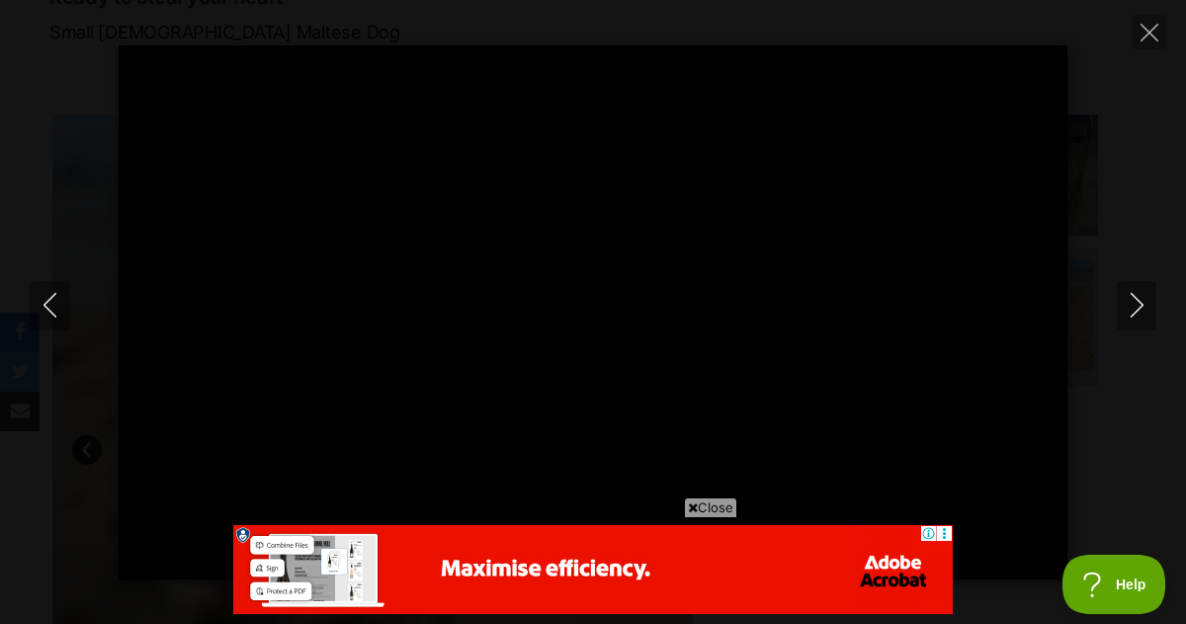
type input "100"
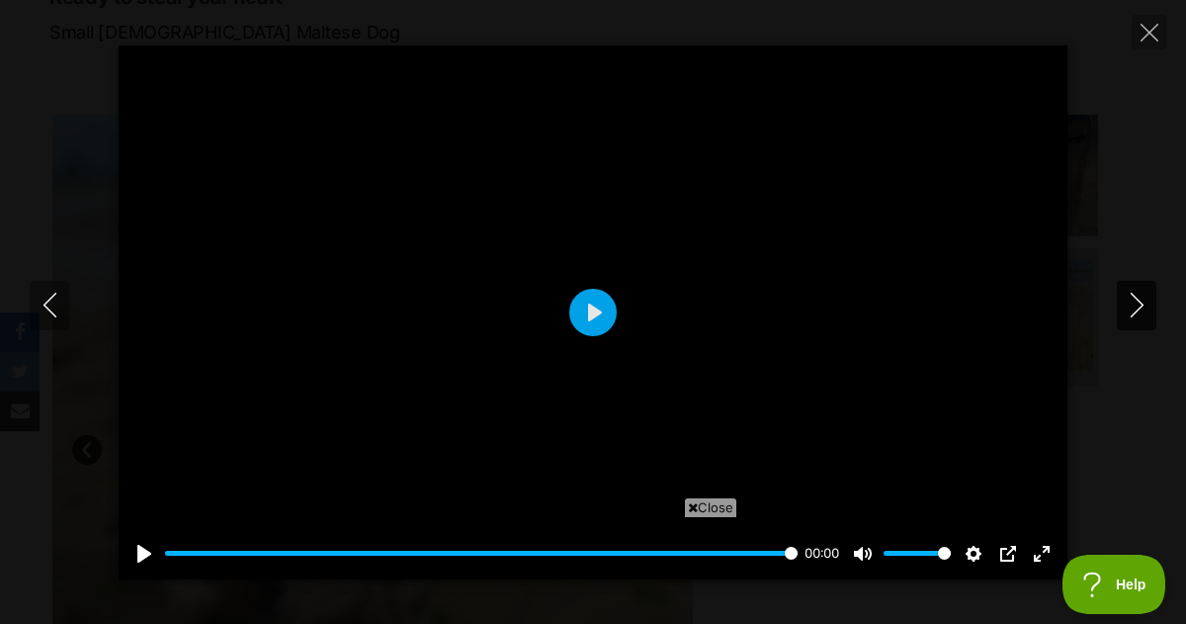
click at [1138, 295] on icon "Next" at bounding box center [1137, 305] width 25 height 25
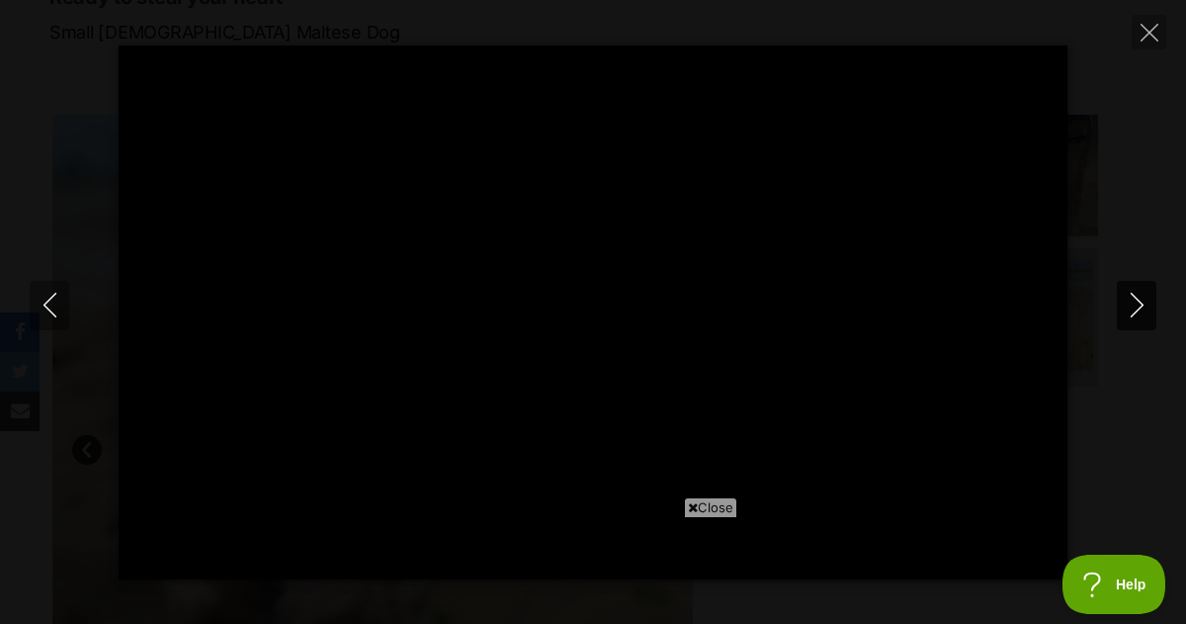
type input "100"
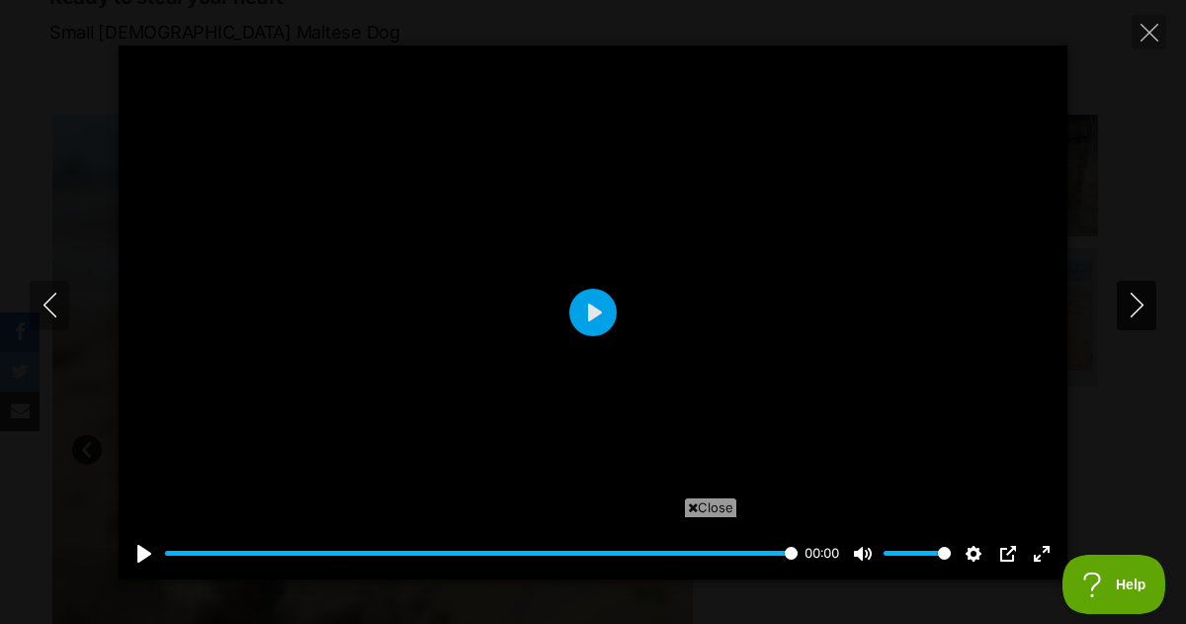
click at [1132, 304] on icon "Next" at bounding box center [1137, 305] width 25 height 25
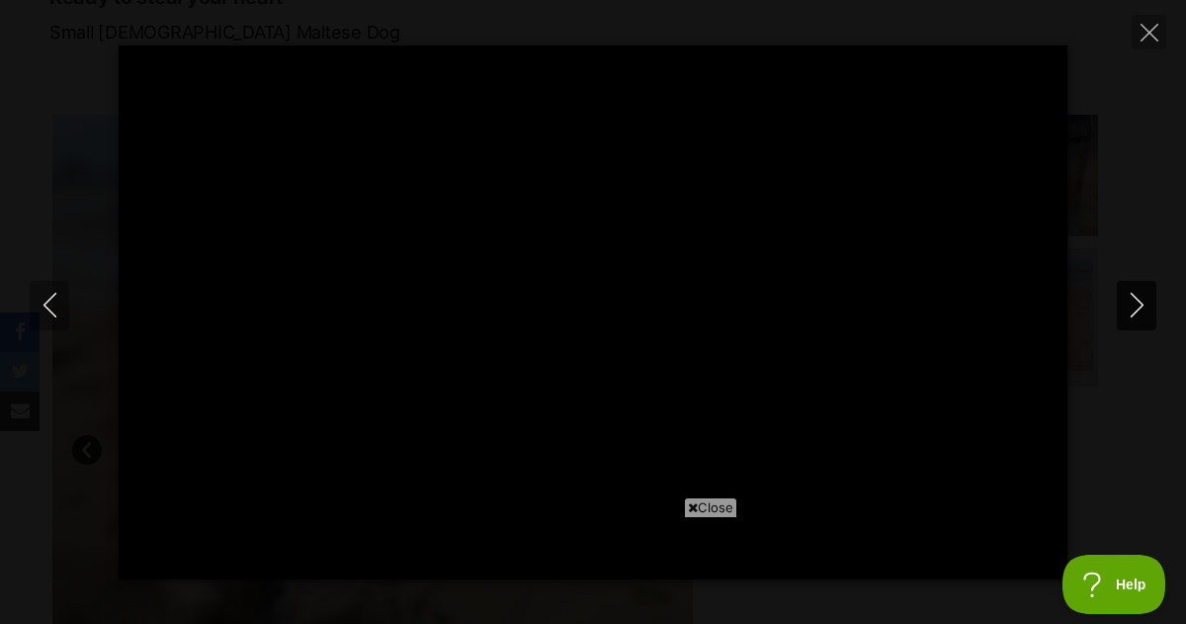
type input "100"
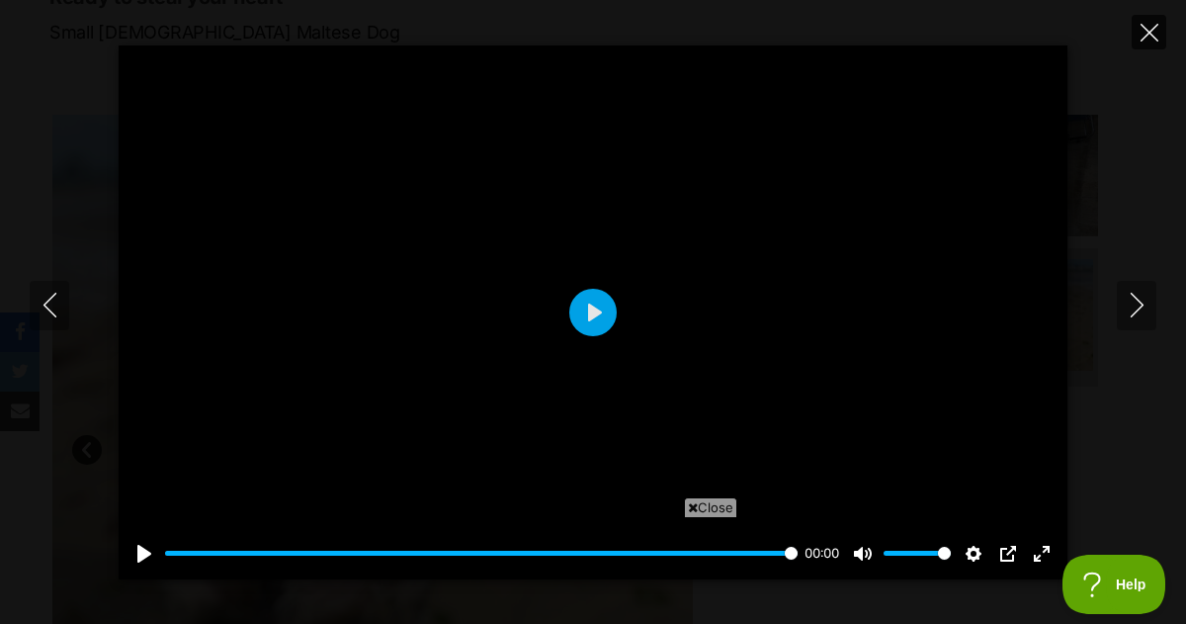
click at [1149, 34] on icon "Close" at bounding box center [1150, 33] width 18 height 18
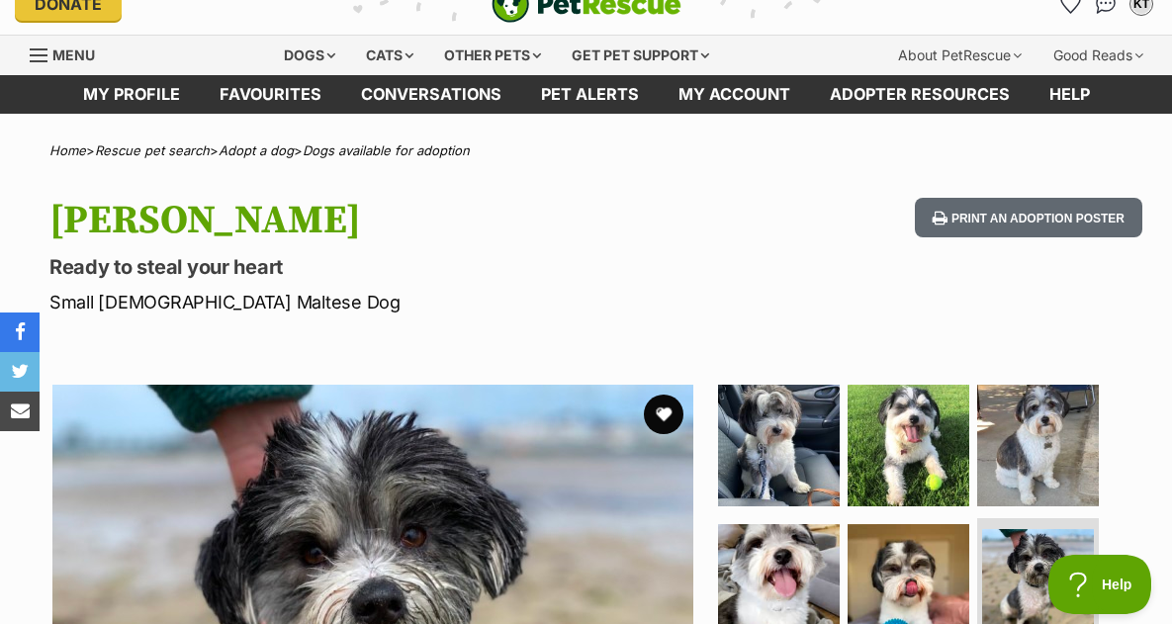
scroll to position [0, 0]
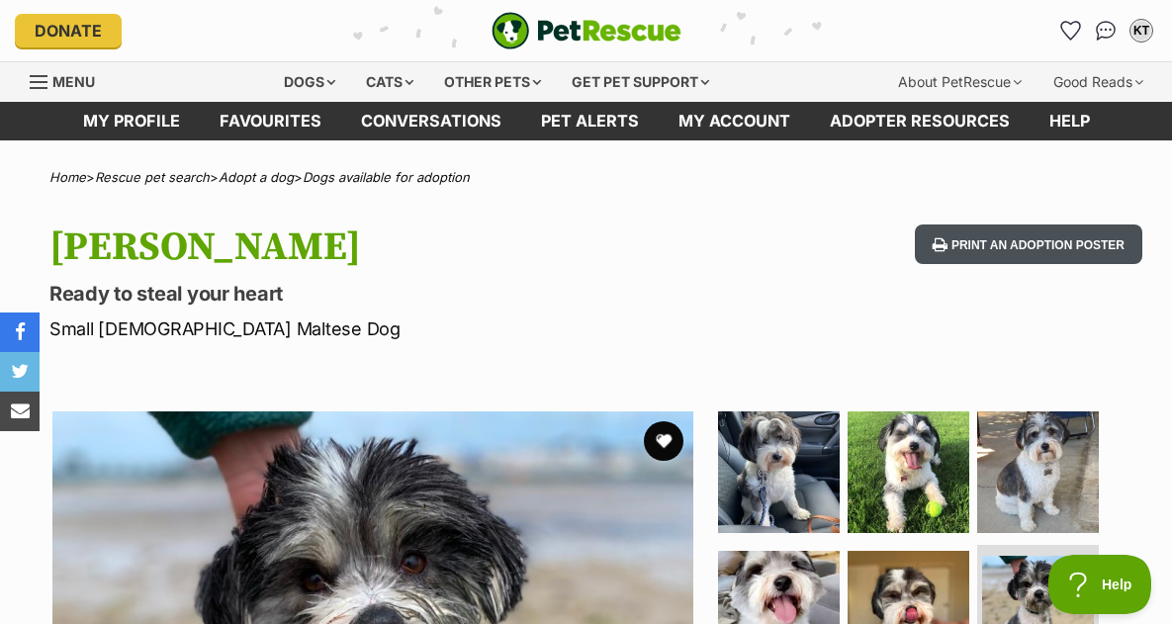
click at [999, 236] on button "Print an adoption poster" at bounding box center [1028, 244] width 227 height 41
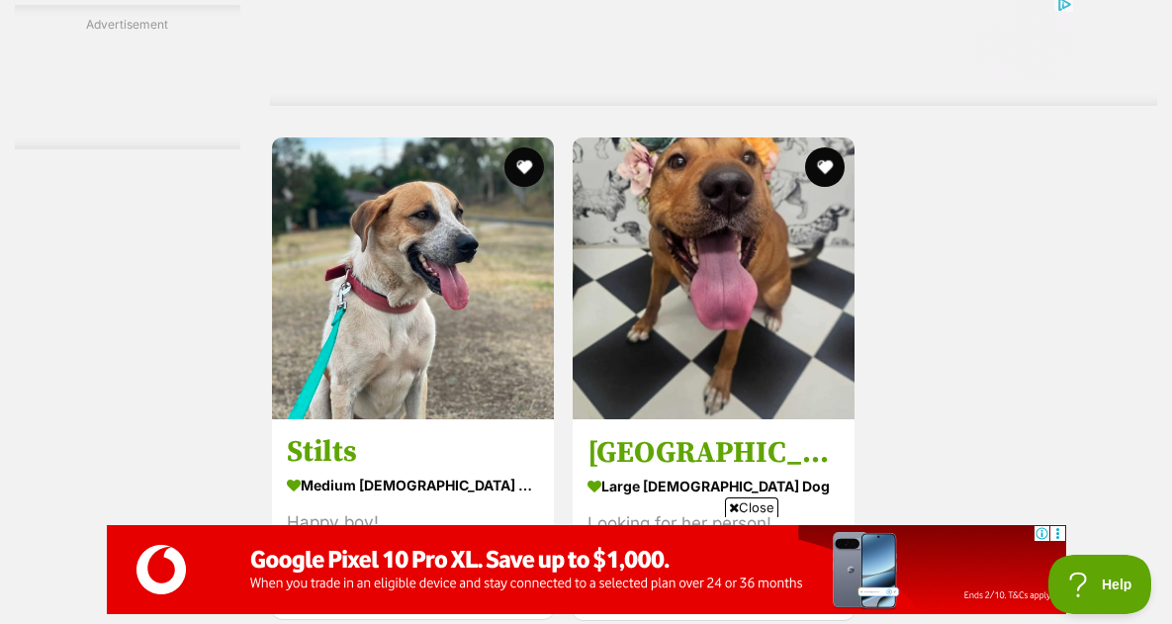
scroll to position [4152, 0]
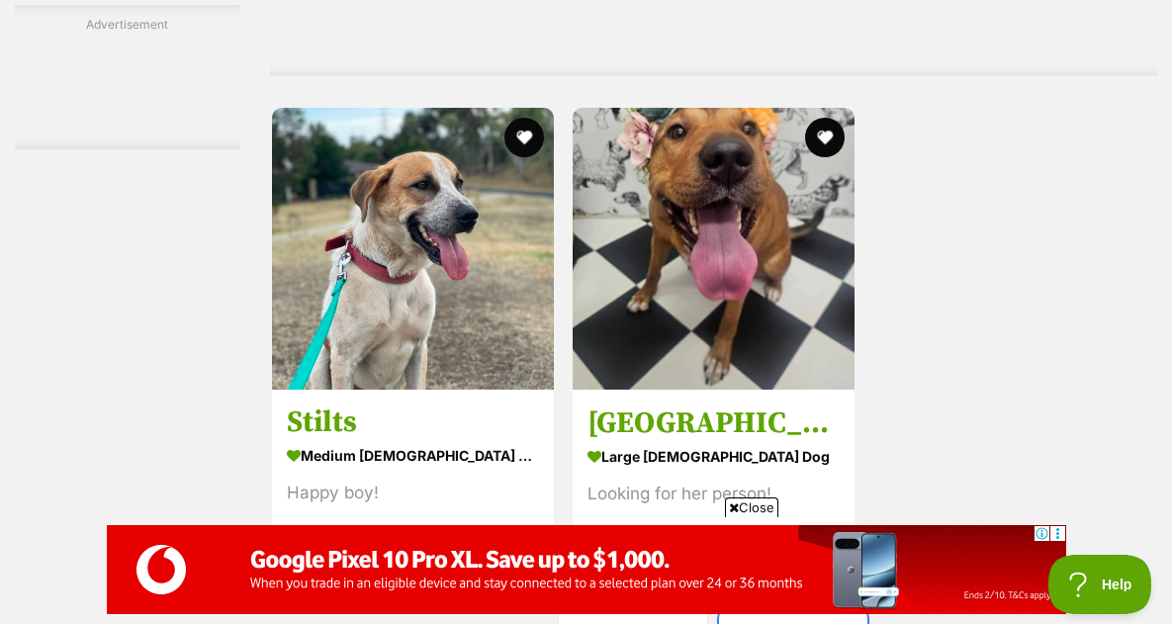
click at [806, 622] on span "Next page" at bounding box center [816, 634] width 20 height 24
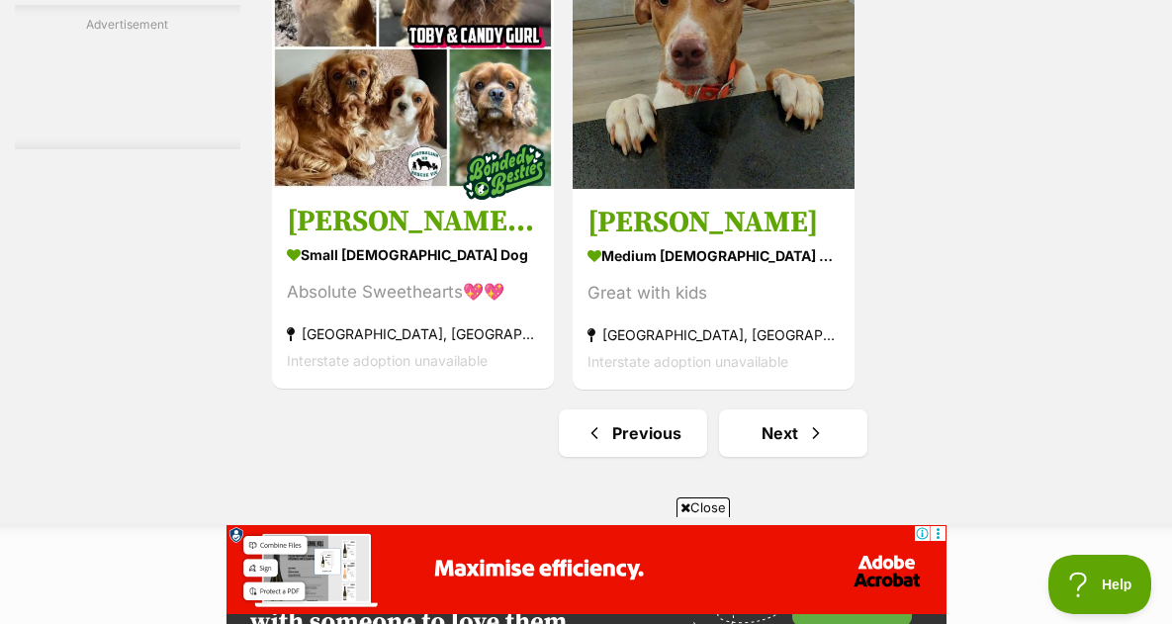
scroll to position [4647, 0]
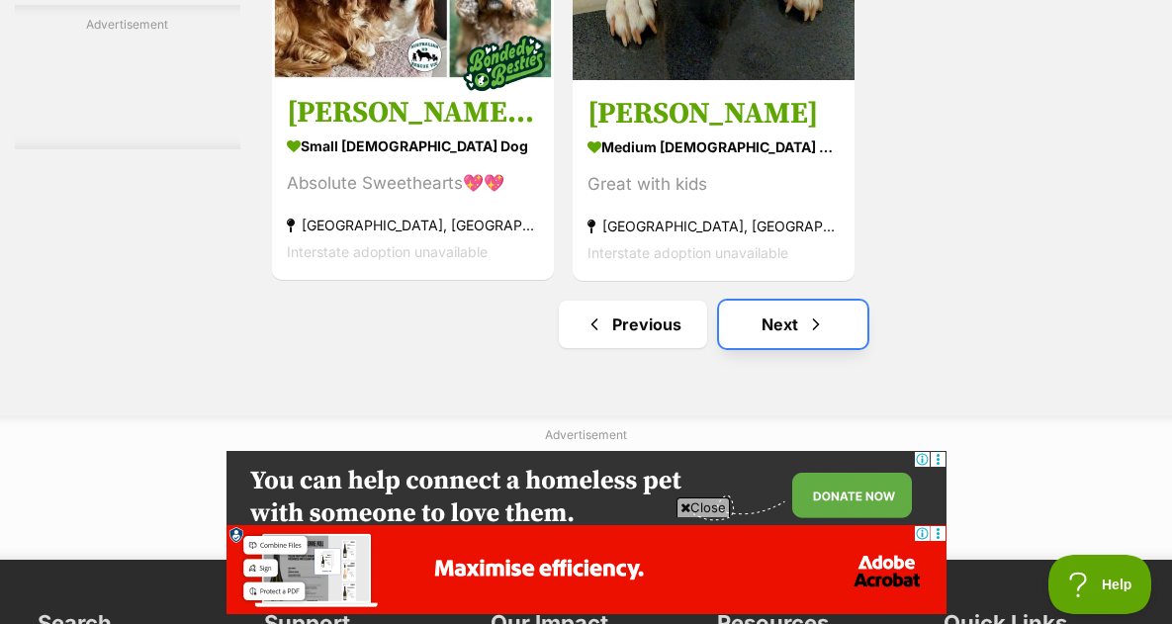
click at [783, 301] on link "Next" at bounding box center [793, 324] width 148 height 47
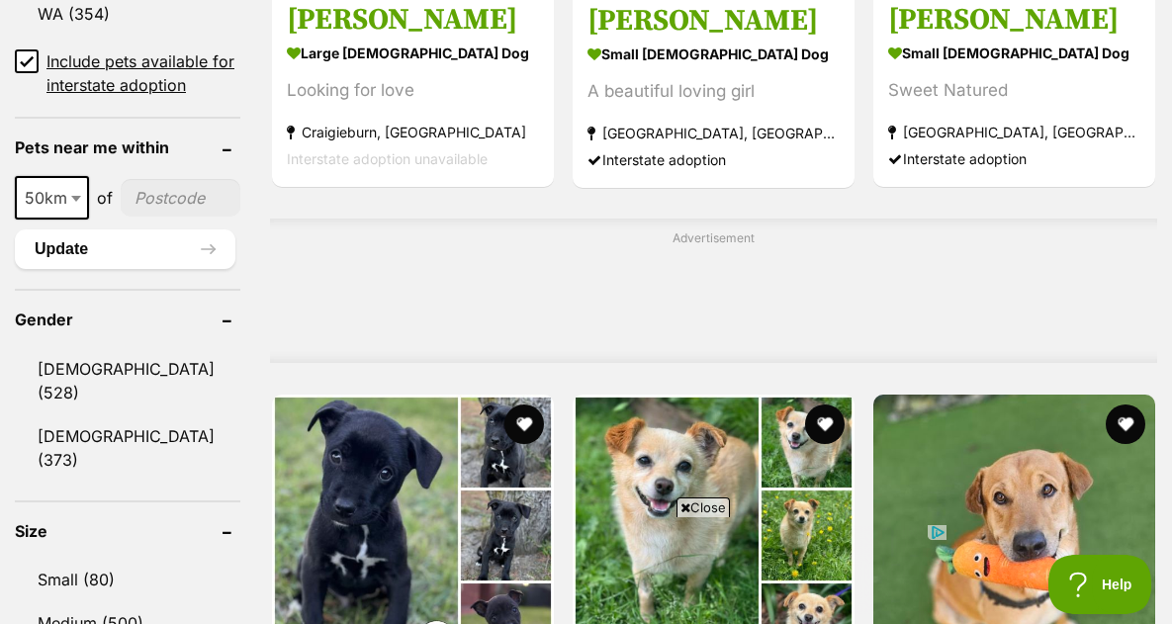
scroll to position [1681, 0]
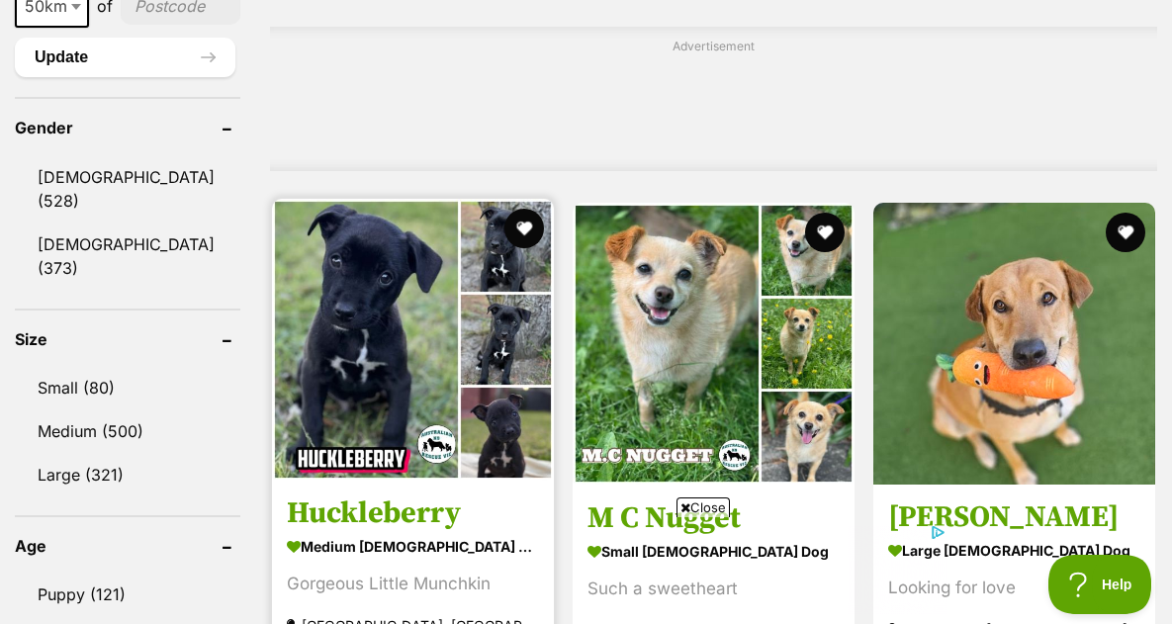
click at [359, 296] on img at bounding box center [413, 340] width 282 height 282
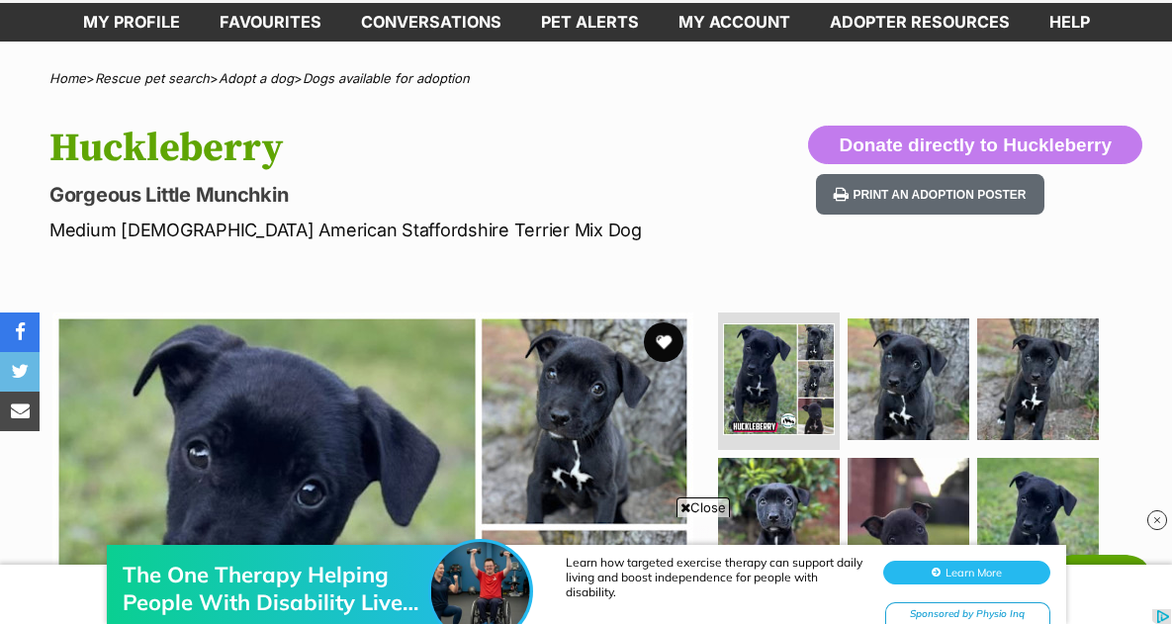
scroll to position [99, 0]
click at [662, 335] on button "favourite" at bounding box center [664, 342] width 44 height 44
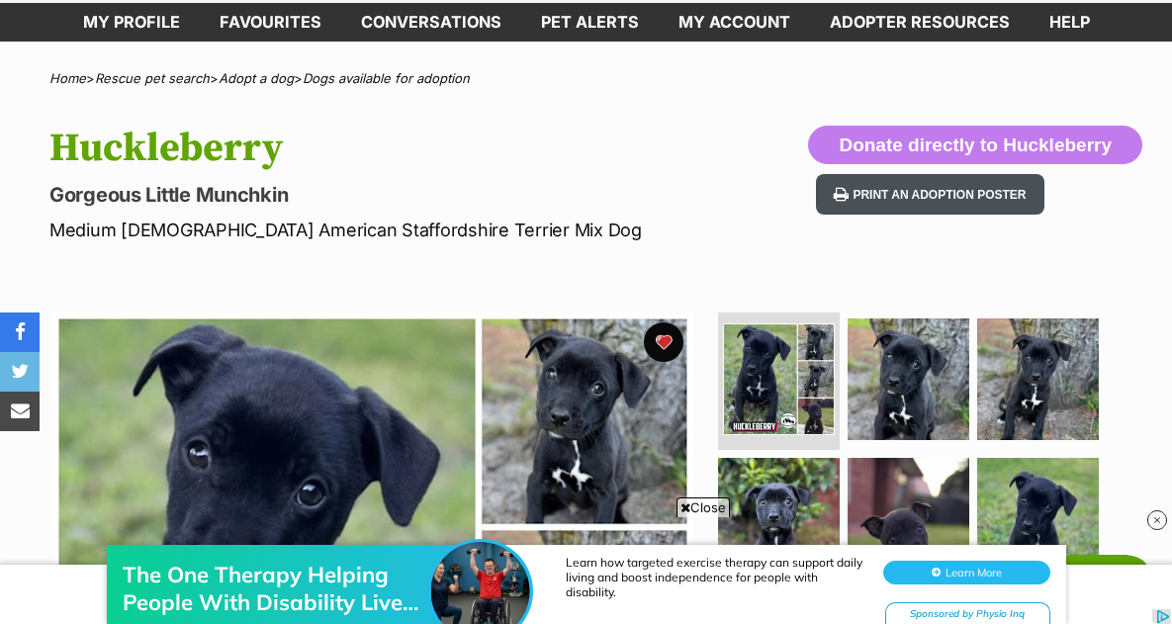
click at [929, 194] on button "Print an adoption poster" at bounding box center [929, 194] width 227 height 41
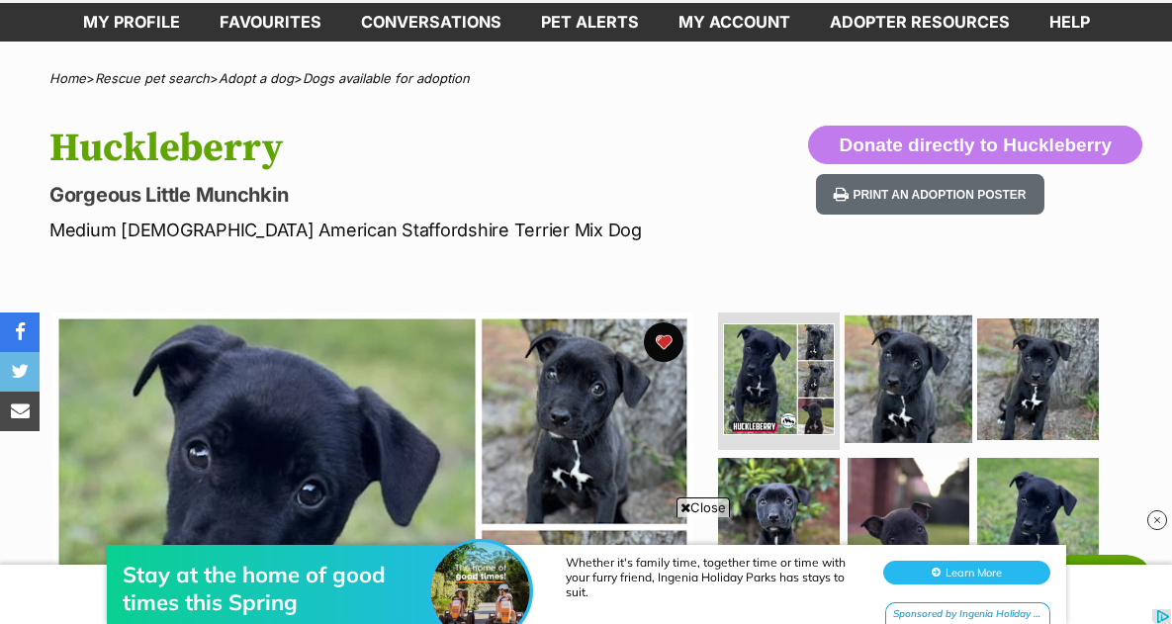
scroll to position [0, 0]
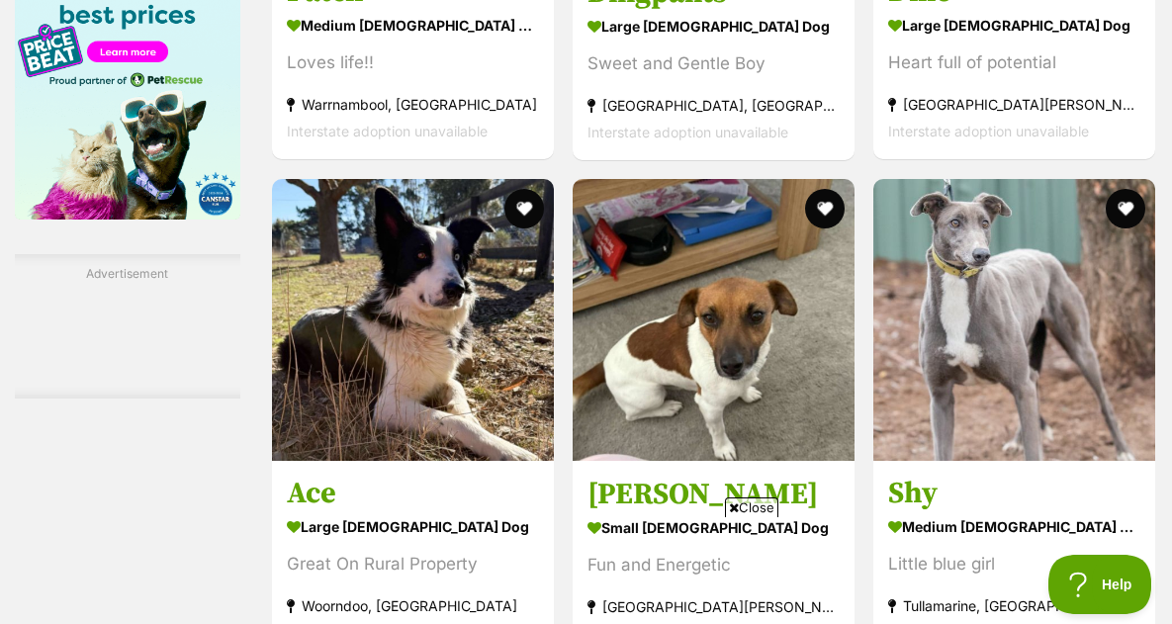
scroll to position [3460, 0]
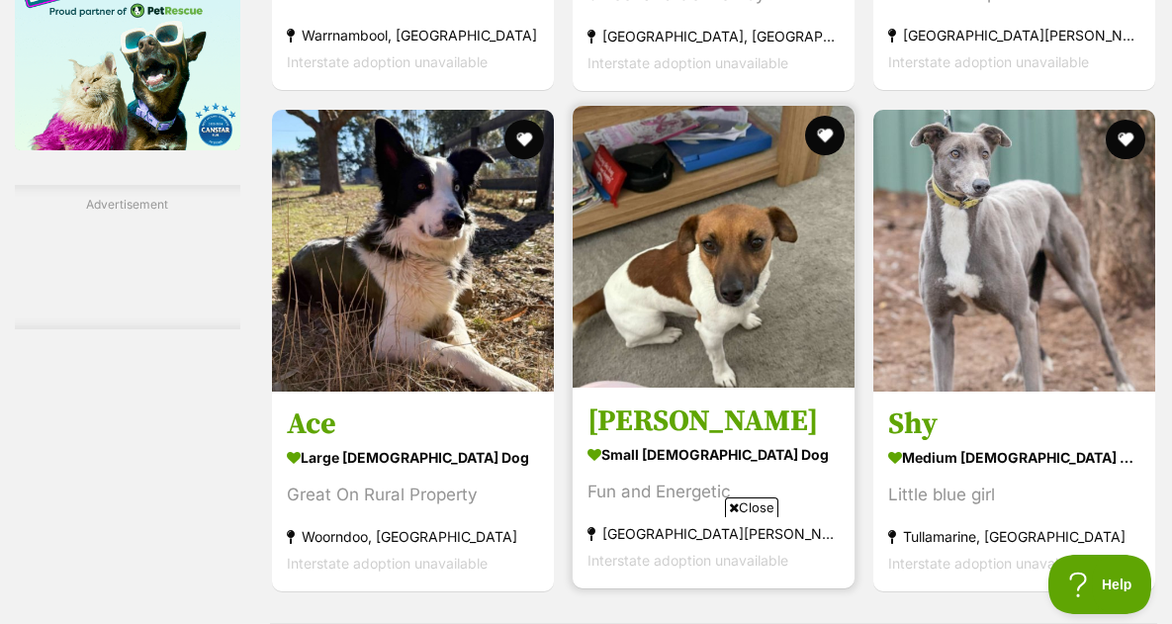
click at [670, 439] on strong "small male Dog" at bounding box center [713, 453] width 252 height 29
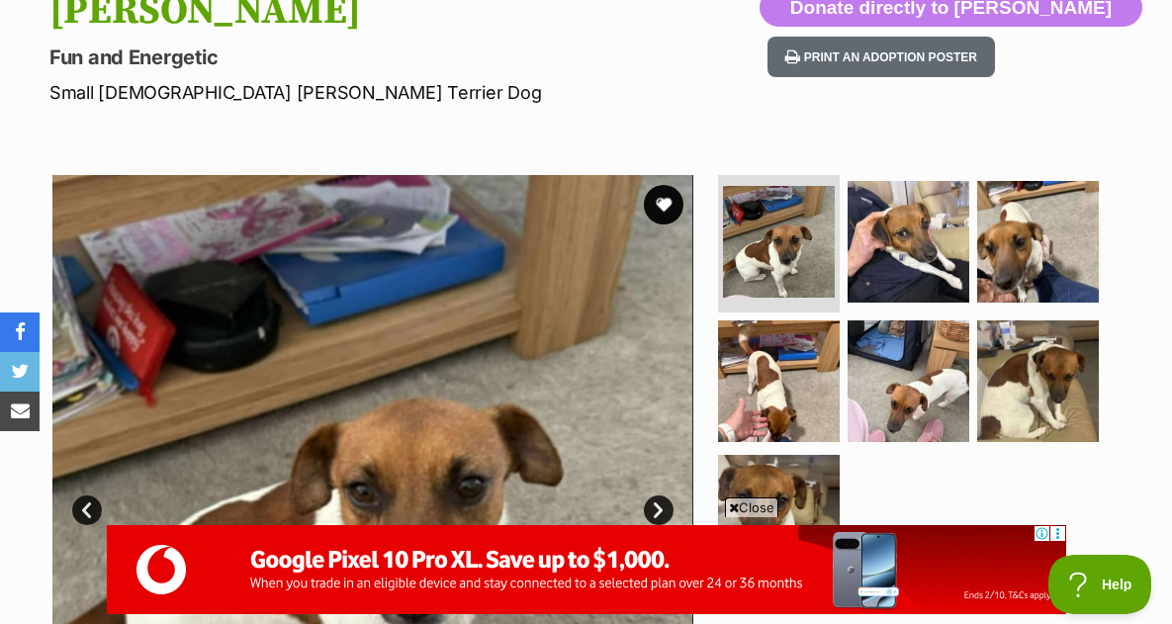
scroll to position [198, 0]
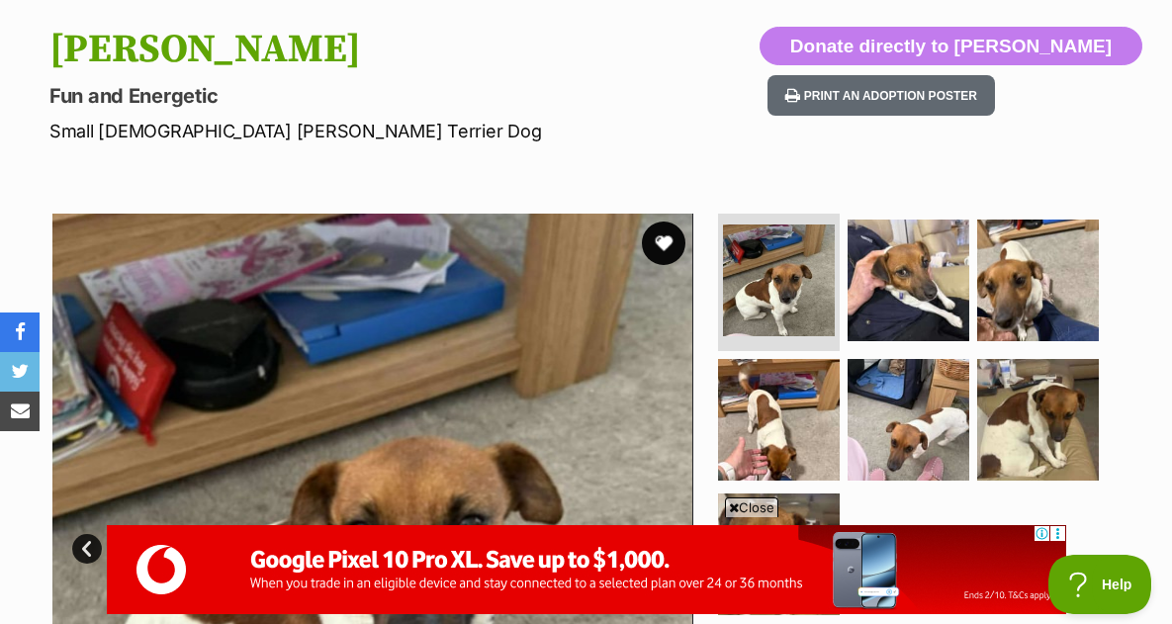
click at [660, 241] on button "favourite" at bounding box center [664, 243] width 44 height 44
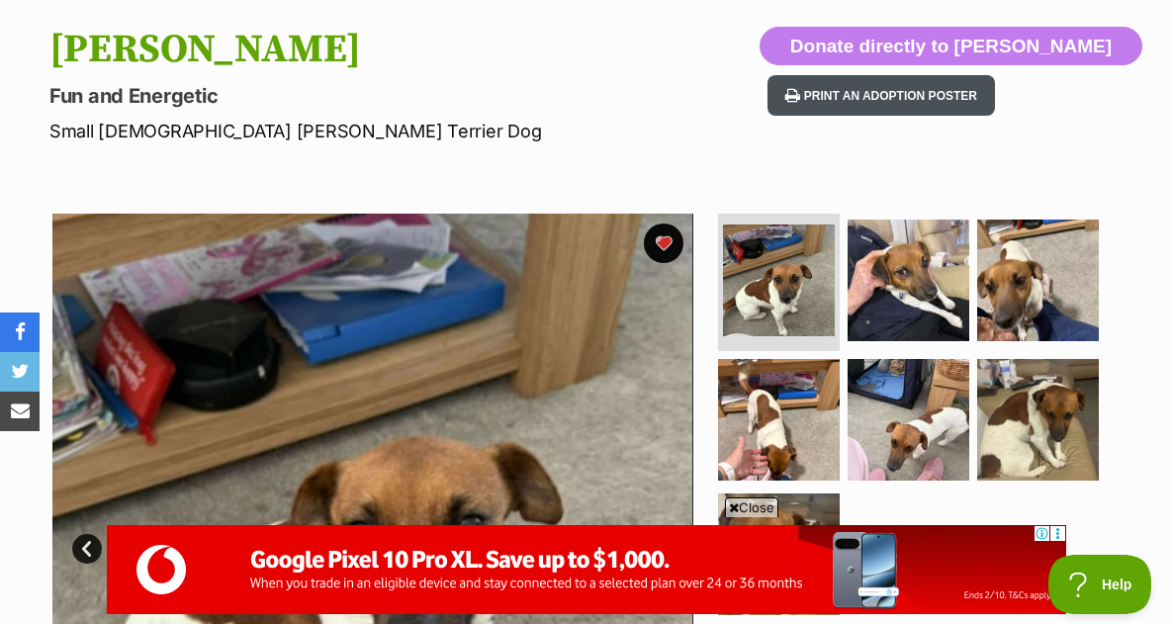
click at [991, 91] on button "Print an adoption poster" at bounding box center [880, 95] width 227 height 41
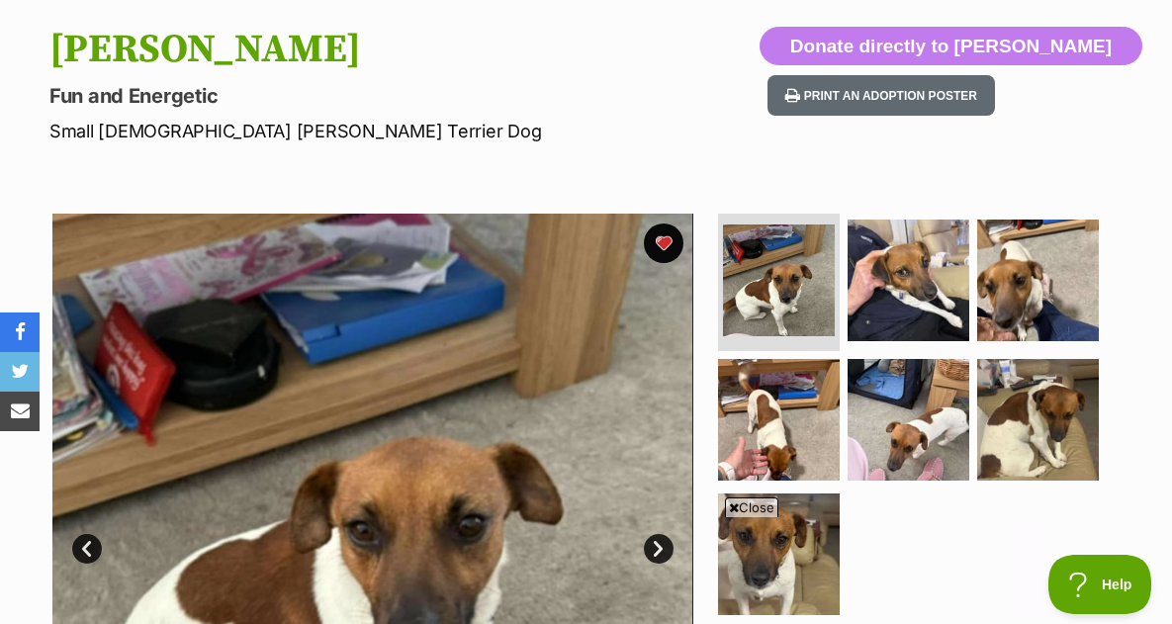
scroll to position [0, 0]
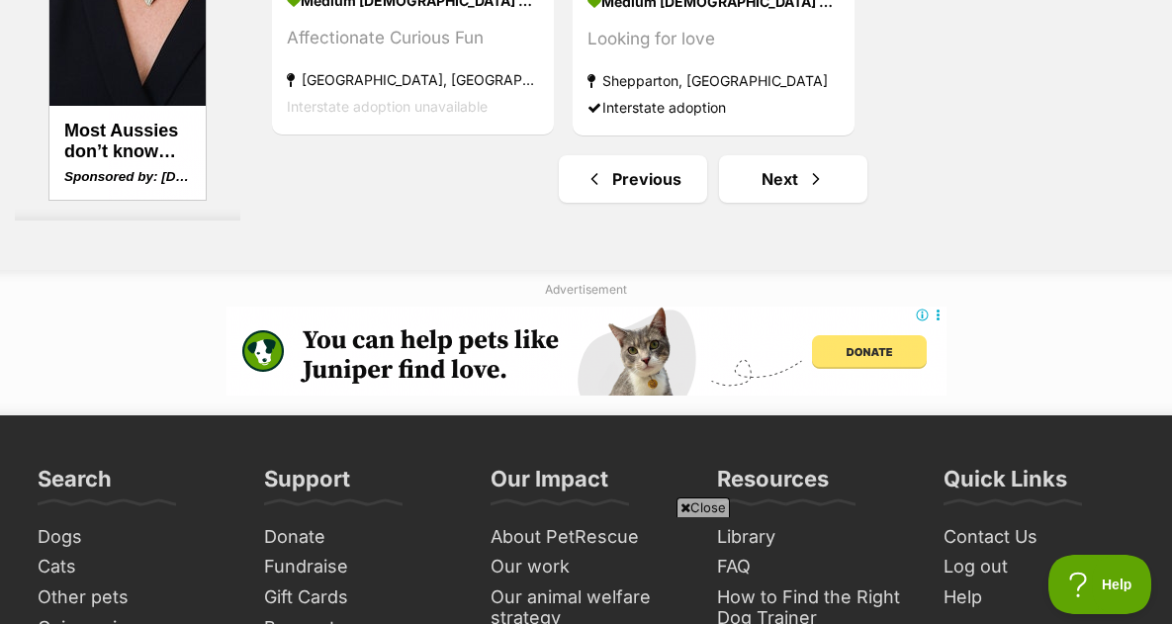
scroll to position [4647, 0]
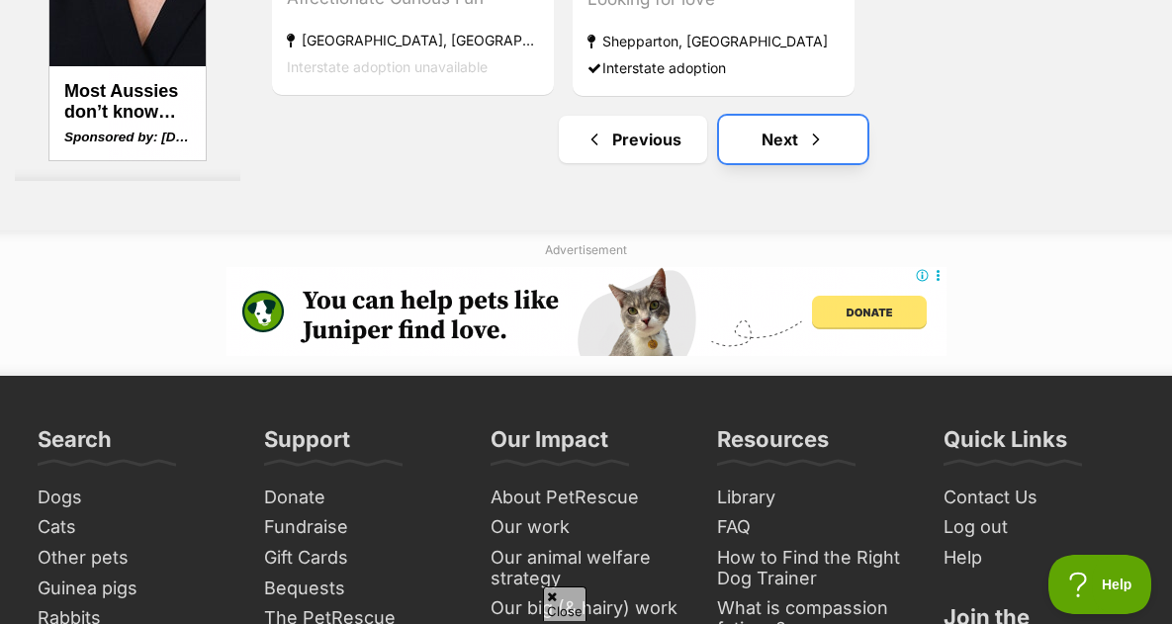
click at [786, 116] on link "Next" at bounding box center [793, 139] width 148 height 47
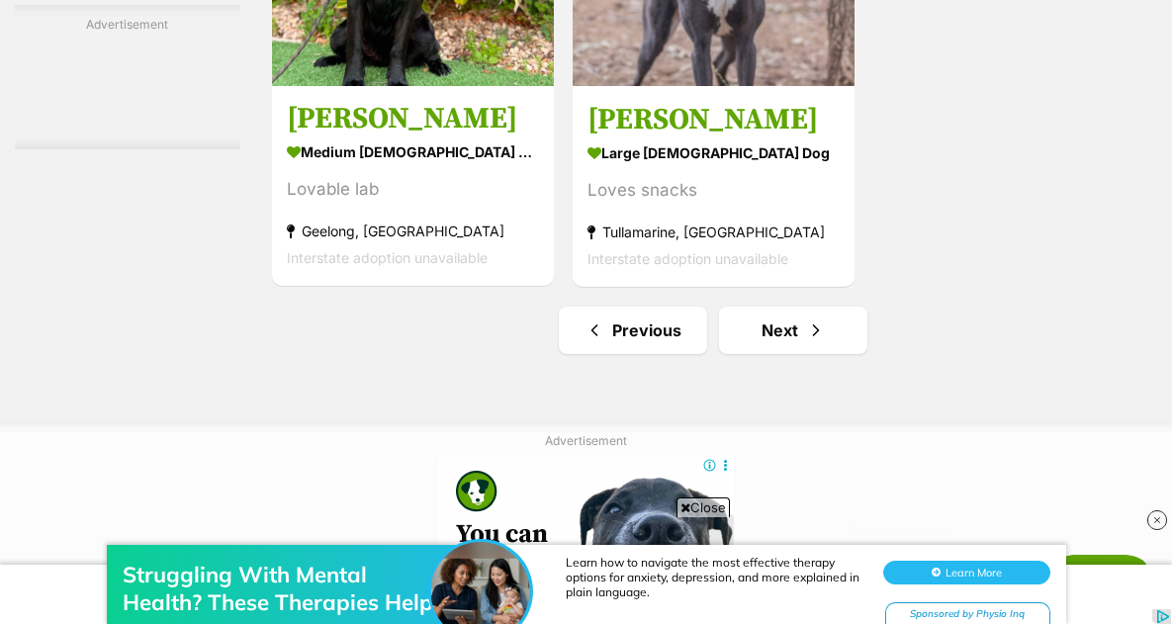
scroll to position [4647, 0]
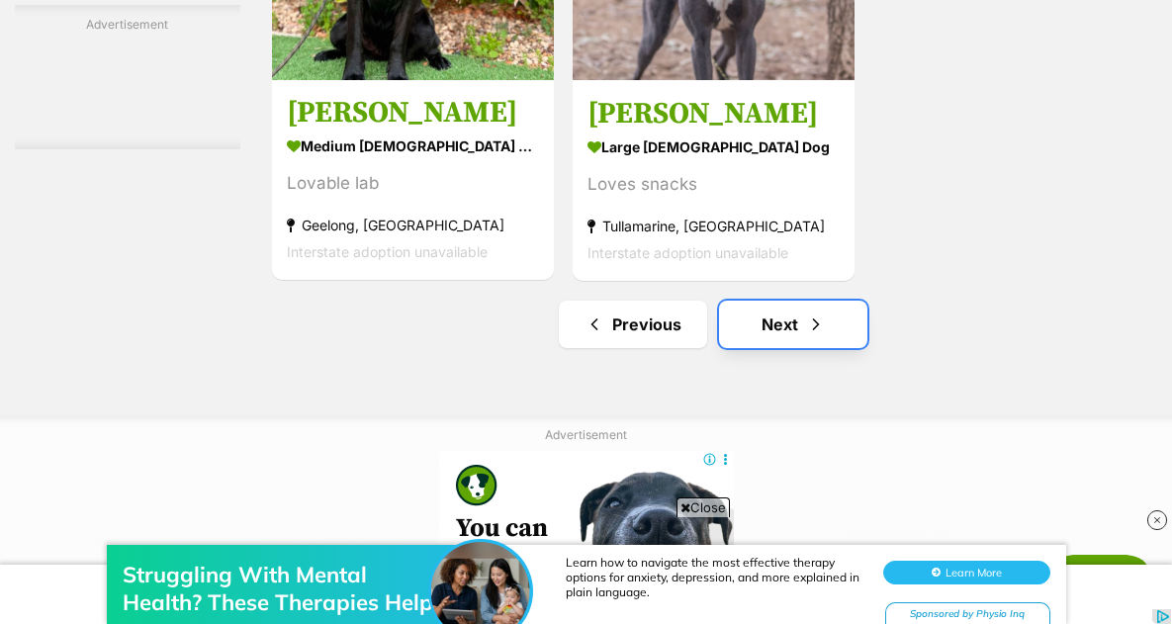
click at [790, 301] on link "Next" at bounding box center [793, 324] width 148 height 47
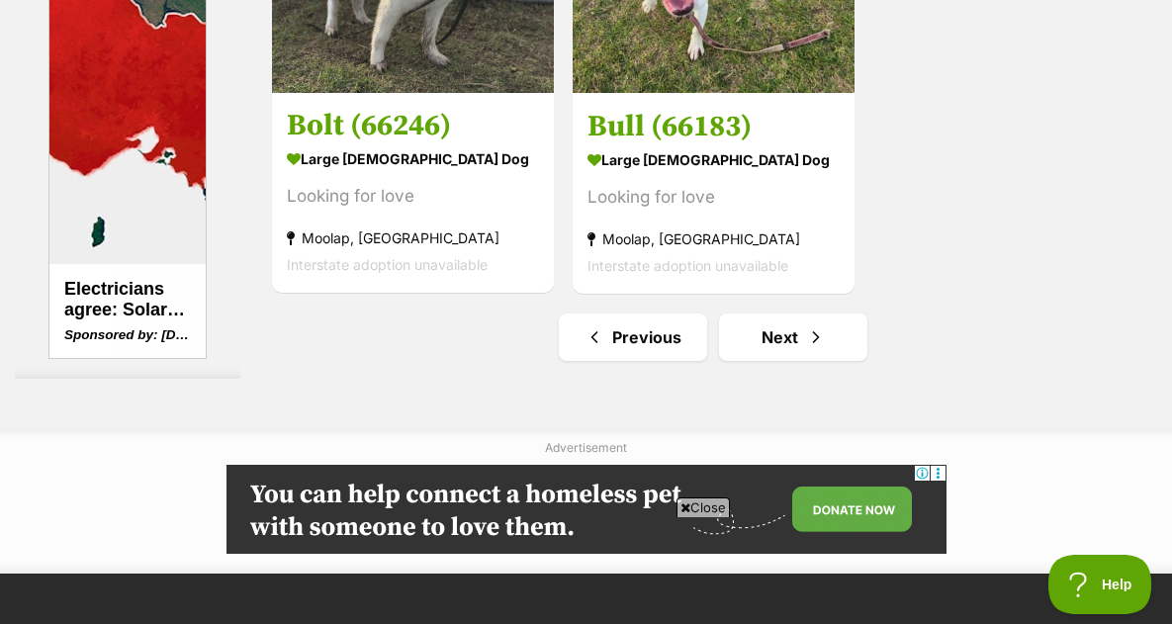
scroll to position [4548, 0]
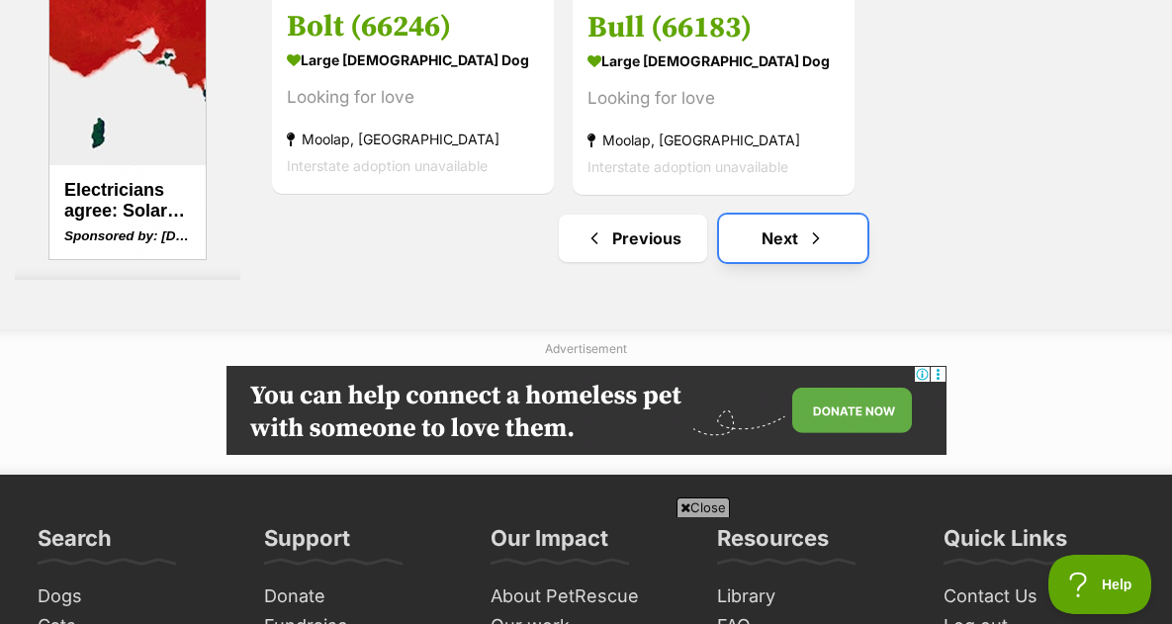
click at [806, 226] on span "Next page" at bounding box center [816, 238] width 20 height 24
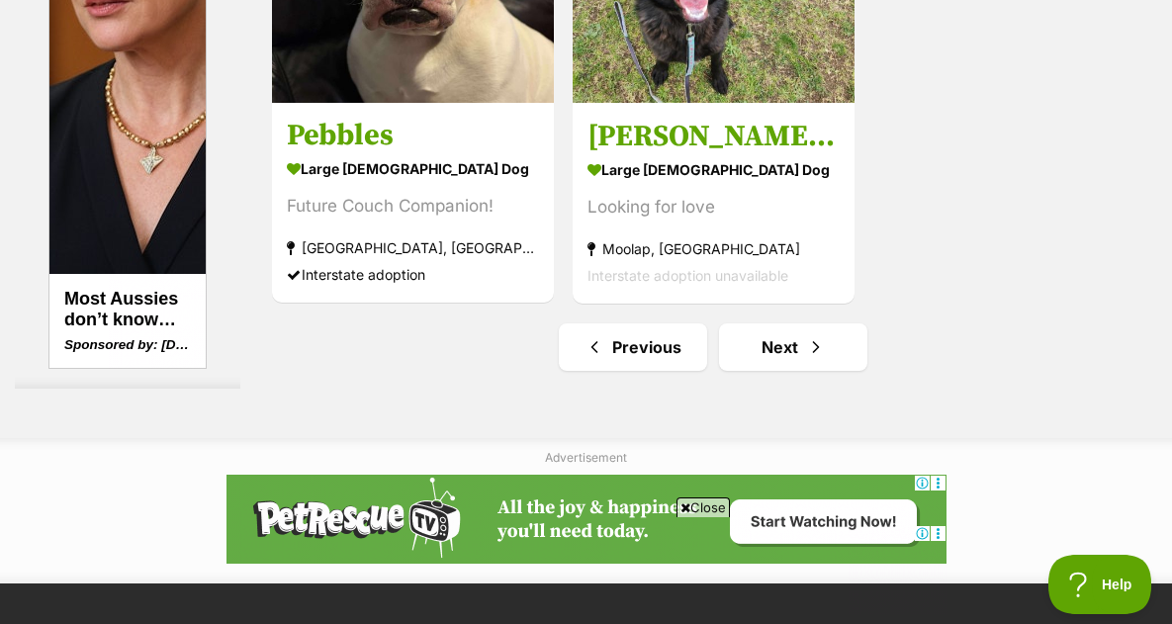
scroll to position [4449, 0]
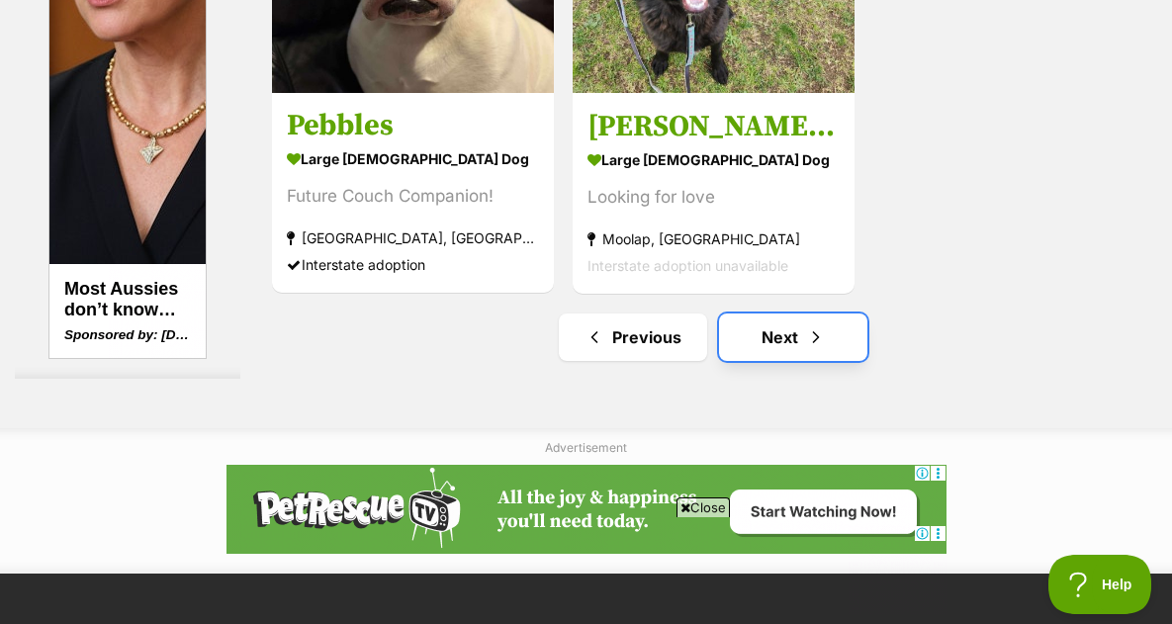
click at [787, 313] on link "Next" at bounding box center [793, 336] width 148 height 47
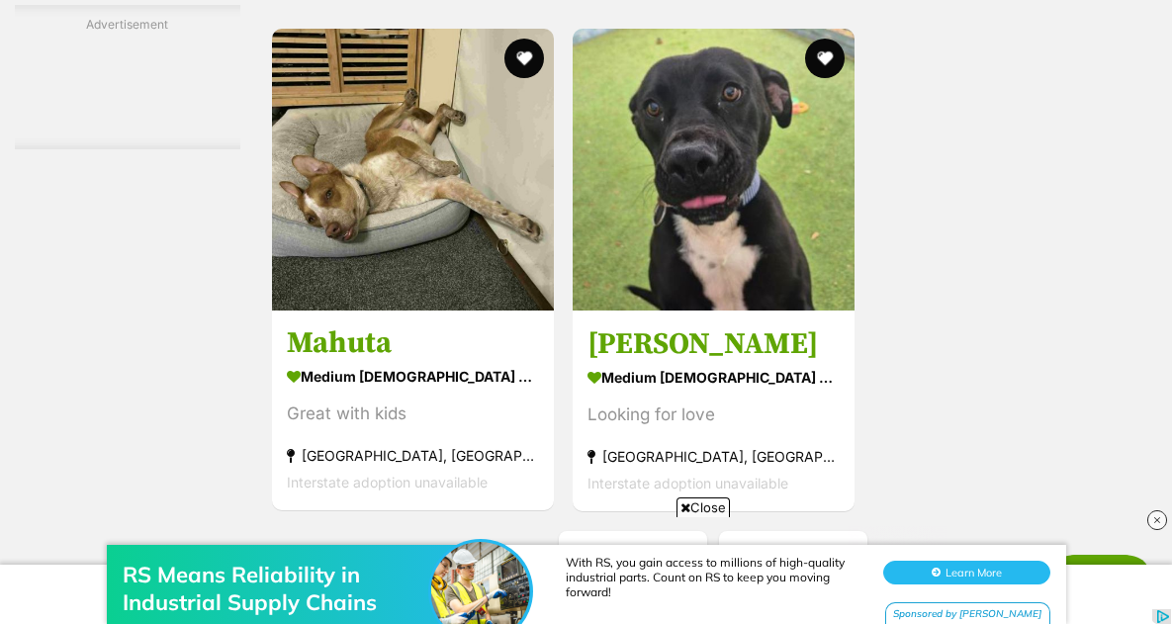
scroll to position [4548, 0]
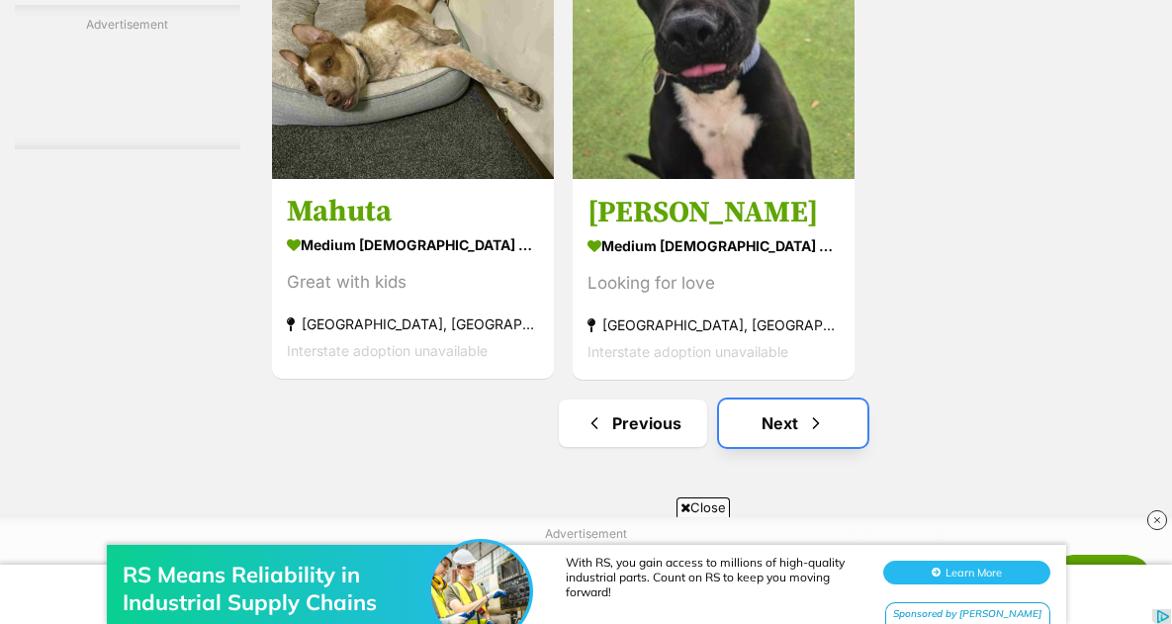
click at [763, 399] on link "Next" at bounding box center [793, 422] width 148 height 47
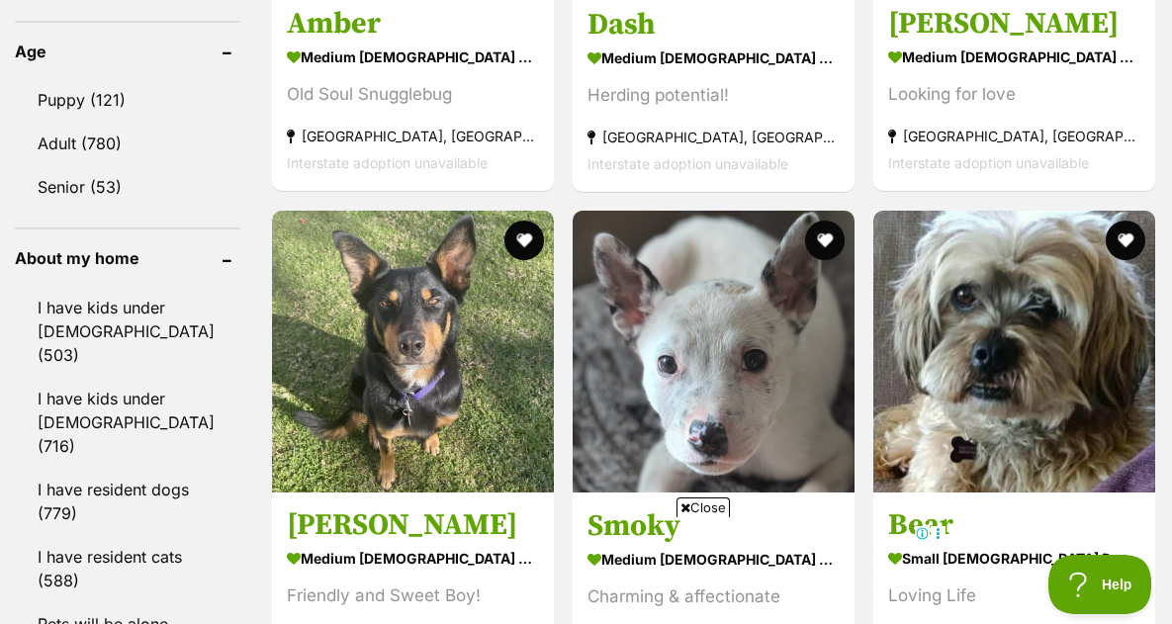
scroll to position [2274, 0]
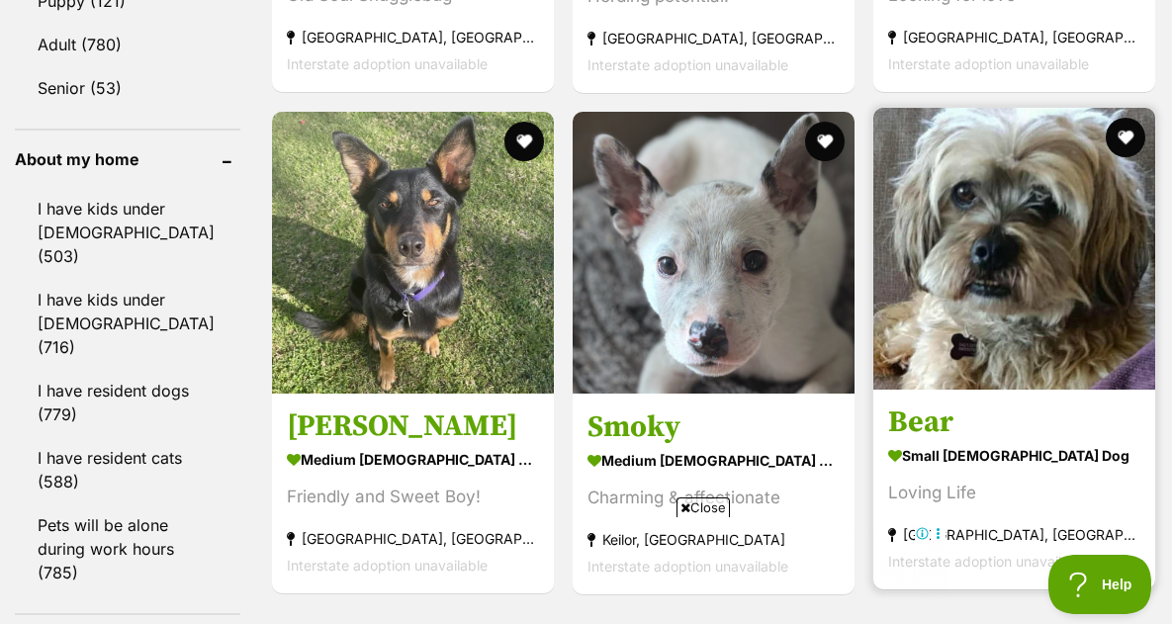
click at [1005, 276] on img at bounding box center [1014, 249] width 282 height 282
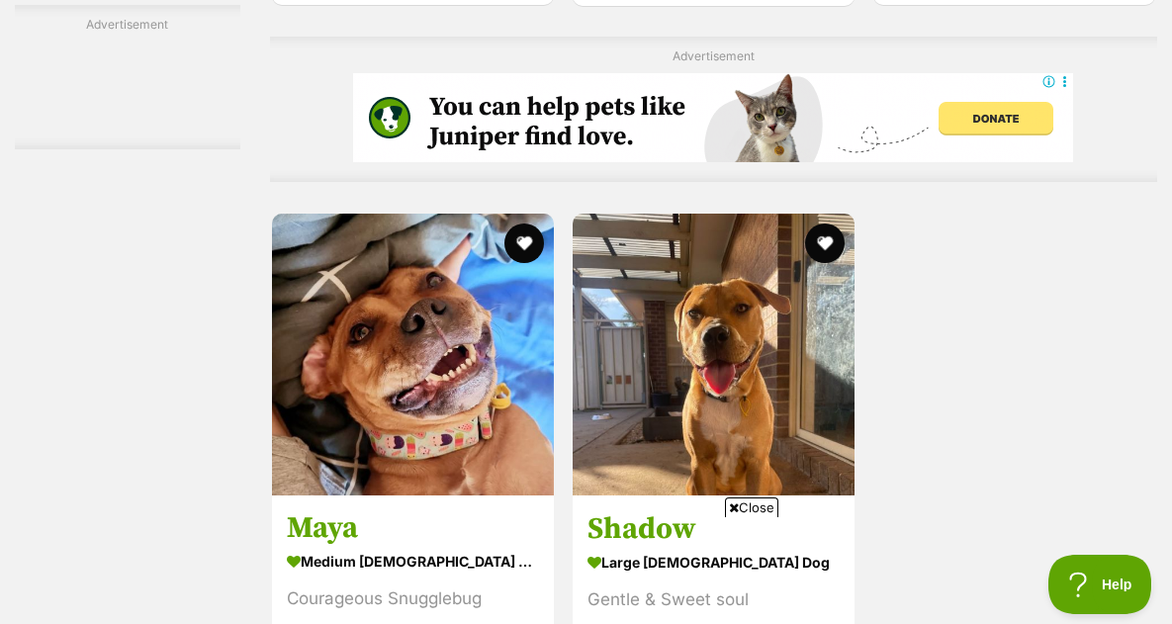
scroll to position [4054, 0]
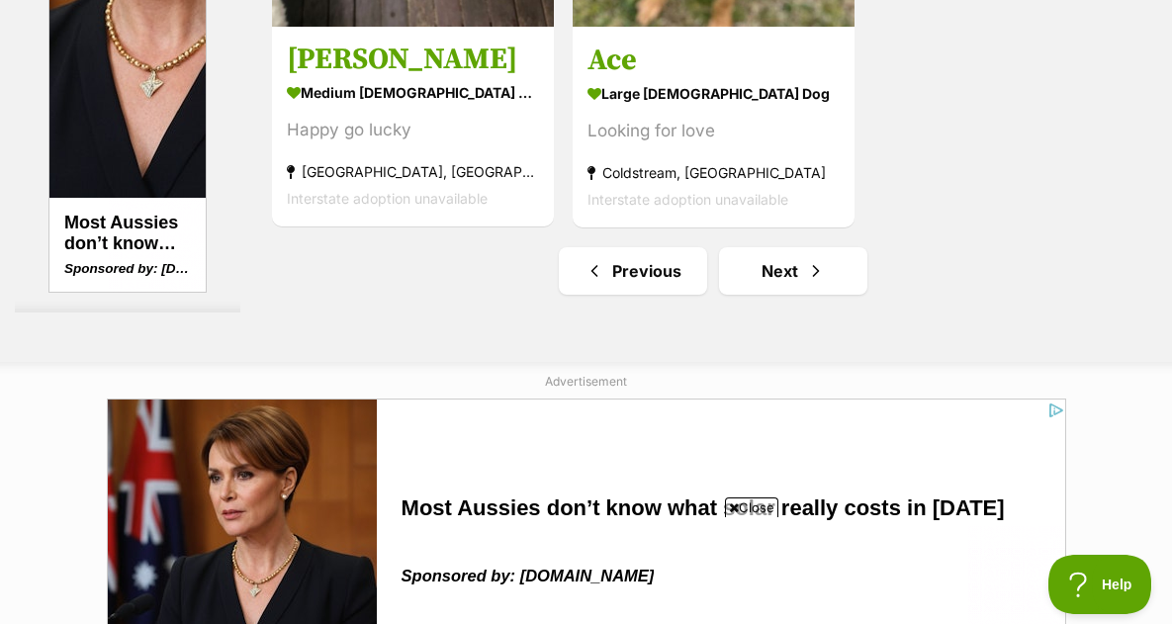
scroll to position [4548, 0]
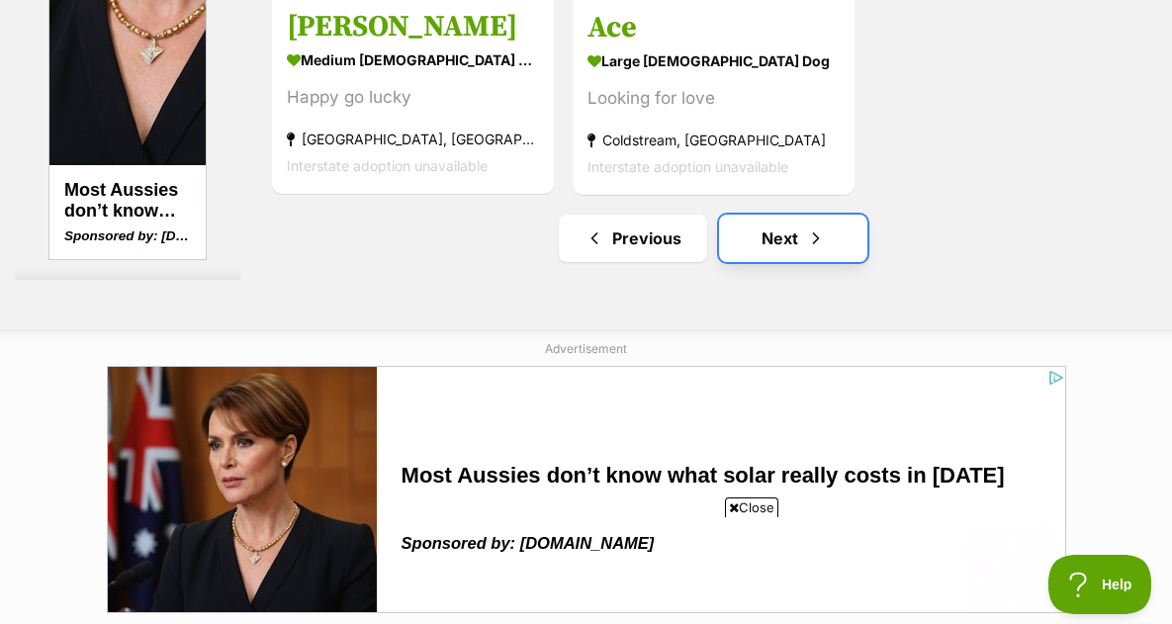
click at [796, 215] on link "Next" at bounding box center [793, 238] width 148 height 47
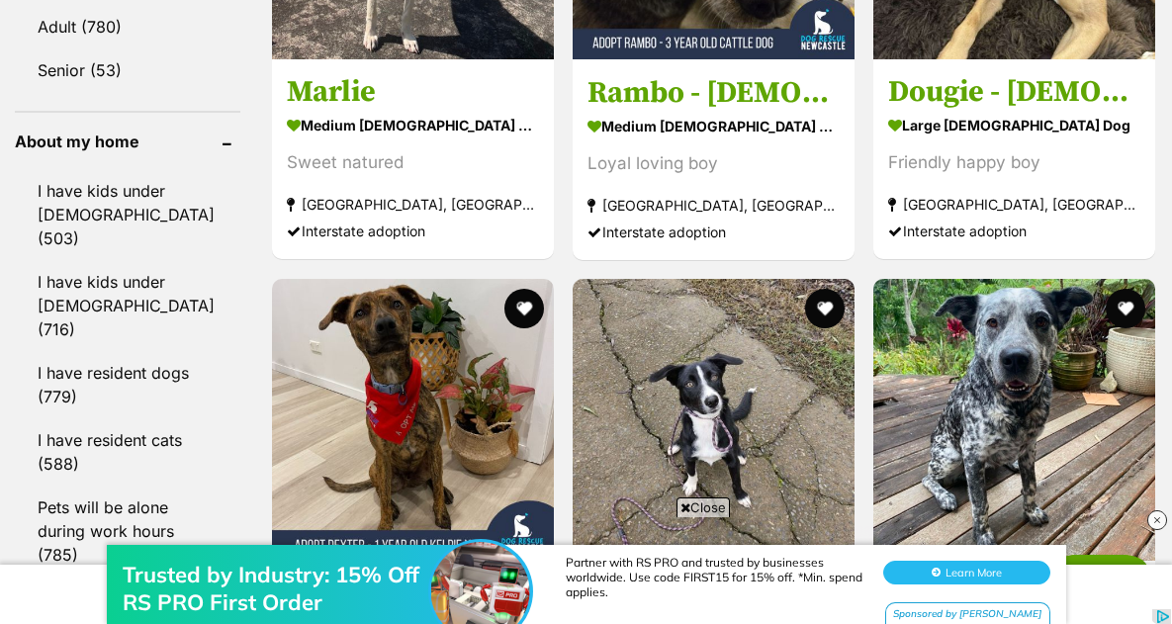
scroll to position [2274, 0]
